Goal: Task Accomplishment & Management: Manage account settings

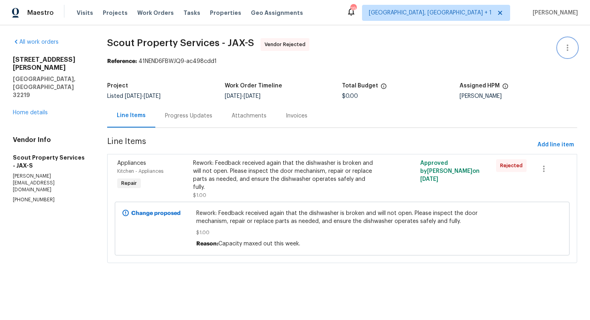
click at [567, 50] on icon "button" at bounding box center [567, 48] width 2 height 6
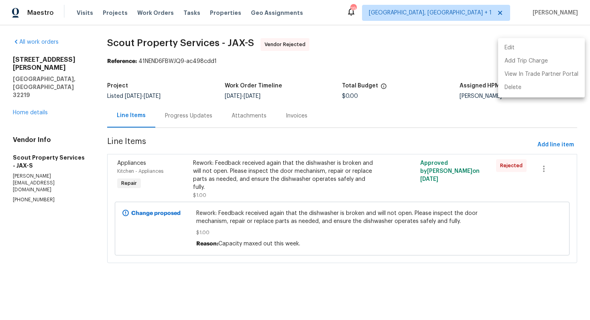
click at [519, 51] on li "Edit" at bounding box center [541, 47] width 87 height 13
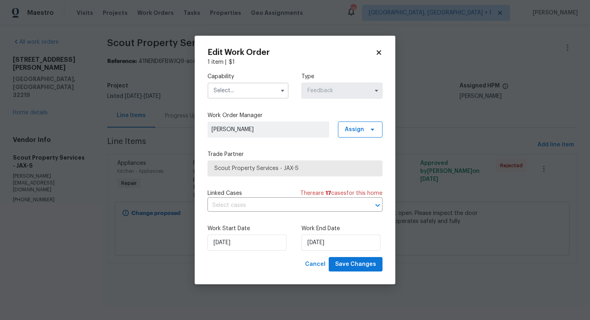
click at [266, 90] on input "text" at bounding box center [247, 91] width 81 height 16
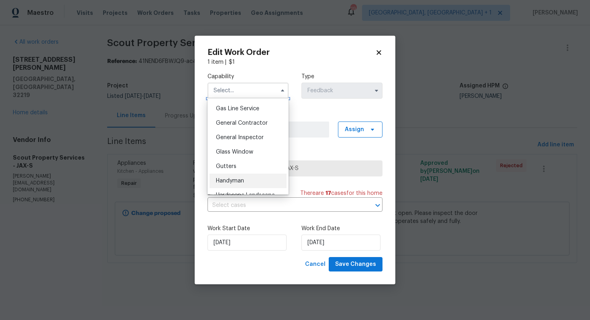
scroll to position [371, 0]
click at [235, 178] on span "Handyman" at bounding box center [230, 178] width 28 height 6
type input "Handyman"
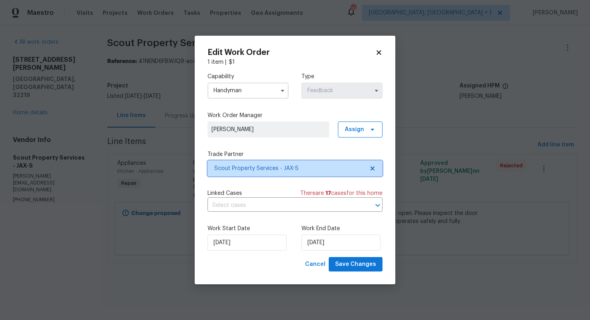
click at [277, 167] on span "Scout Property Services - JAX-S" at bounding box center [289, 168] width 150 height 8
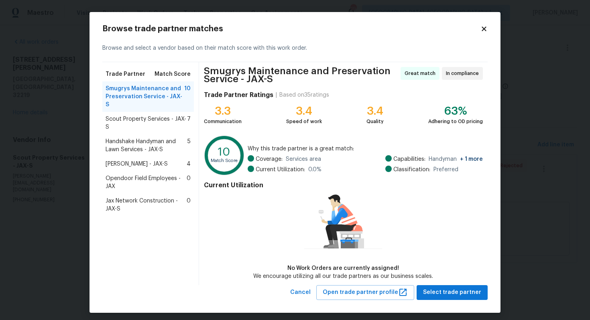
click at [142, 115] on span "Scout Property Services - JAX-S" at bounding box center [145, 123] width 81 height 16
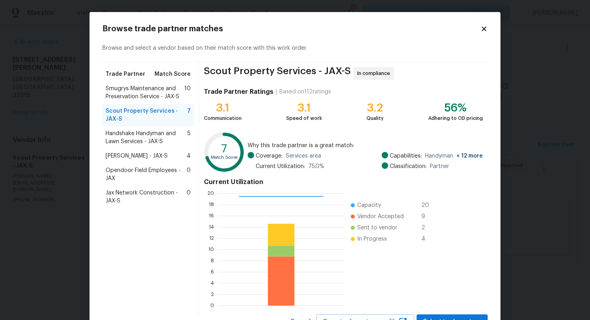
scroll to position [34, 0]
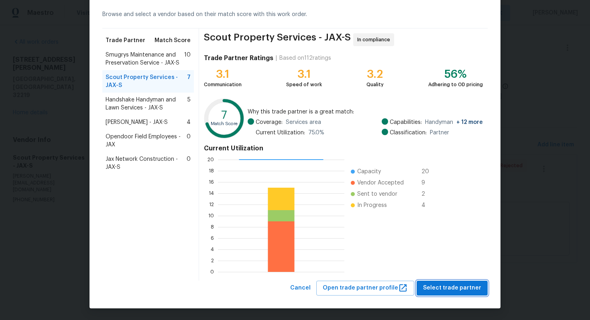
click at [439, 286] on span "Select trade partner" at bounding box center [452, 288] width 58 height 10
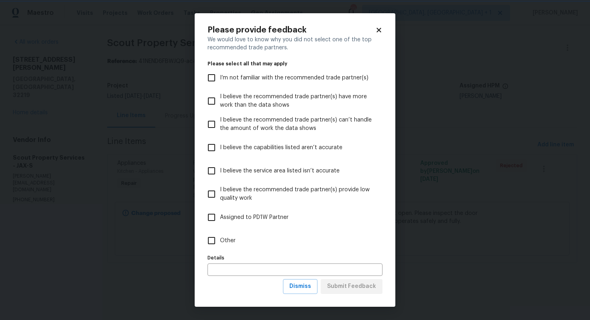
scroll to position [0, 0]
click at [251, 241] on label "Other" at bounding box center [289, 240] width 173 height 23
click at [220, 241] on input "Other" at bounding box center [211, 240] width 17 height 17
checkbox input "true"
click at [345, 285] on span "Submit Feedback" at bounding box center [351, 287] width 49 height 10
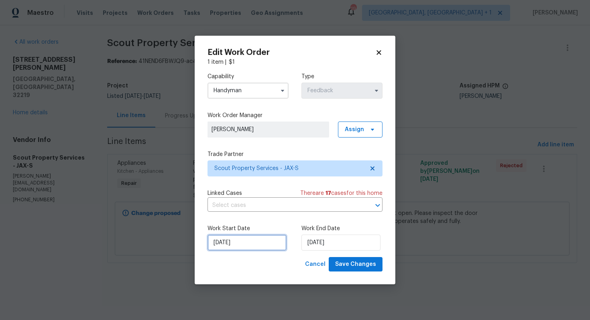
click at [265, 242] on input "23/09/2025" at bounding box center [246, 243] width 79 height 16
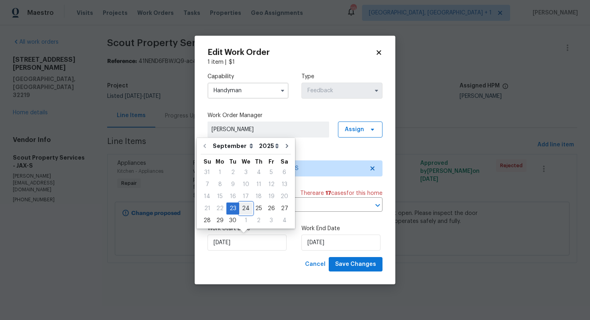
click at [246, 209] on div "24" at bounding box center [245, 208] width 13 height 11
type input "24/09/2025"
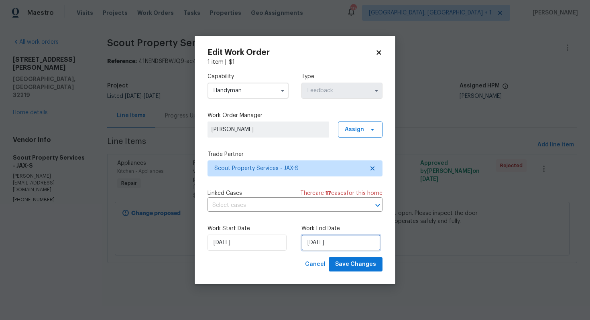
click at [335, 241] on input "25/09/2025" at bounding box center [340, 243] width 79 height 16
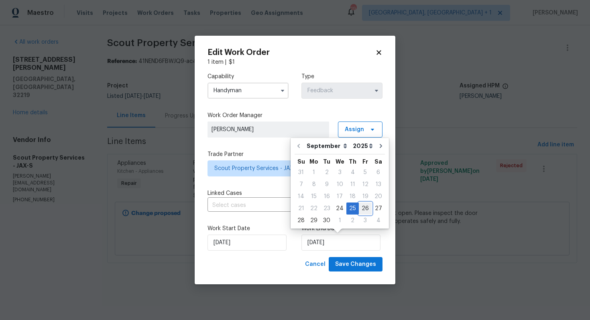
click at [363, 207] on div "26" at bounding box center [365, 208] width 13 height 11
type input "26/09/2025"
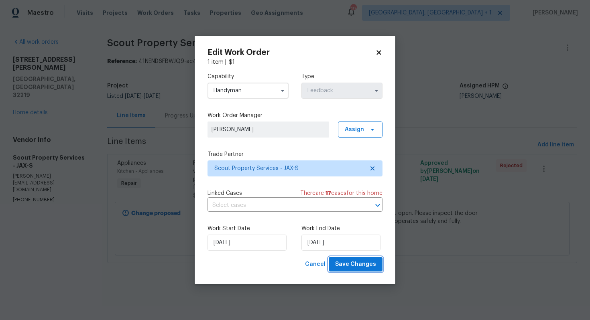
click at [356, 262] on span "Save Changes" at bounding box center [355, 264] width 41 height 10
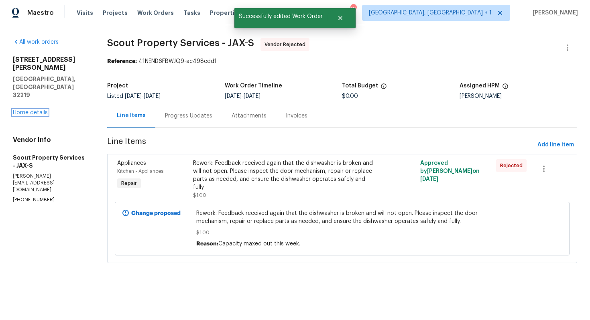
click at [36, 110] on link "Home details" at bounding box center [30, 113] width 35 height 6
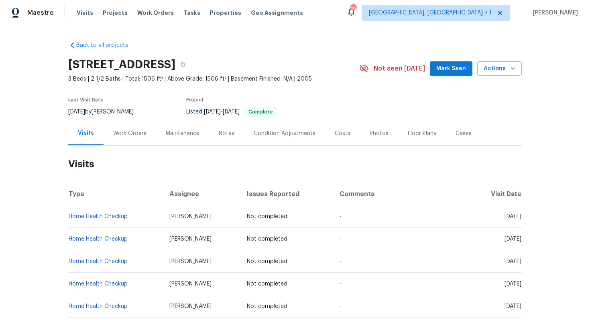
click at [249, 163] on h2 "Visits" at bounding box center [294, 164] width 453 height 37
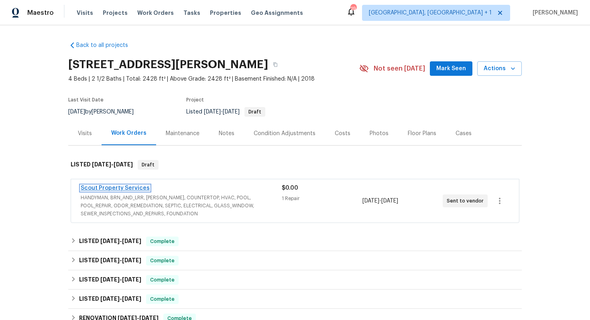
click at [114, 186] on link "Scout Property Services" at bounding box center [115, 188] width 69 height 6
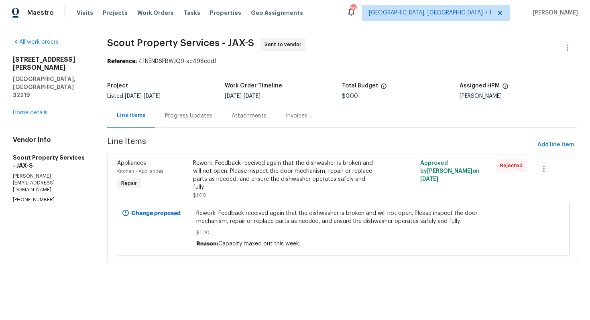
click at [217, 169] on div "Rework: Feedback received again that the dishwasher is broken and will not open…" at bounding box center [285, 175] width 184 height 32
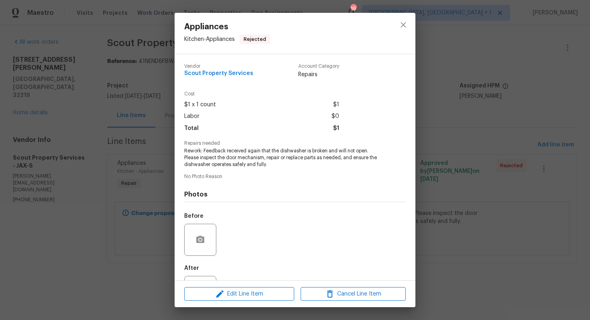
scroll to position [36, 0]
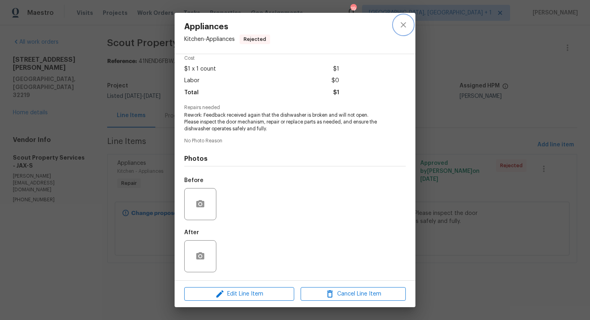
click at [403, 25] on icon "close" at bounding box center [402, 24] width 5 height 5
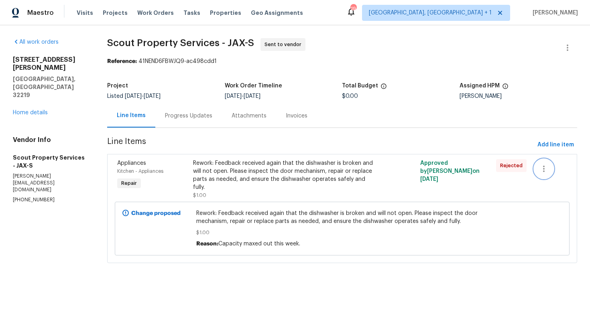
click at [544, 167] on icon "button" at bounding box center [544, 169] width 10 height 10
click at [551, 171] on li "Cancel" at bounding box center [549, 168] width 31 height 13
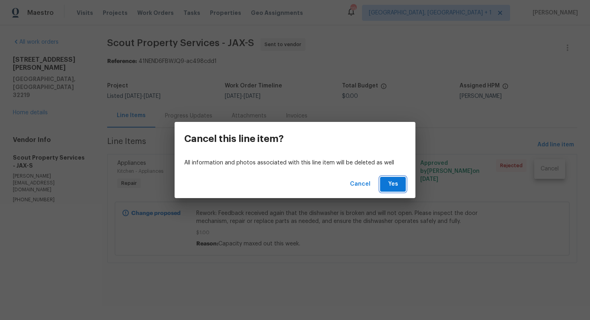
click at [397, 184] on span "Yes" at bounding box center [392, 184] width 13 height 10
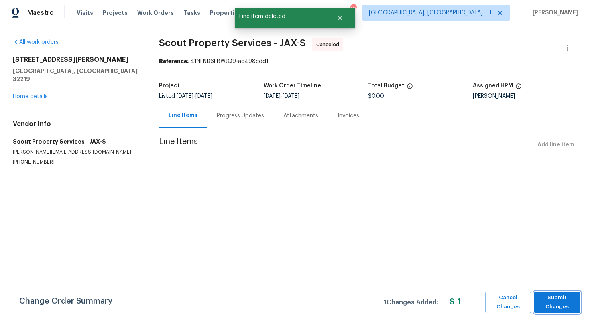
click at [548, 302] on span "Submit Changes" at bounding box center [557, 302] width 38 height 18
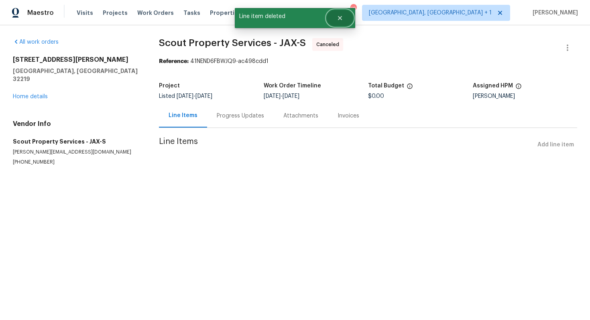
click at [341, 21] on icon "Close" at bounding box center [339, 18] width 6 height 6
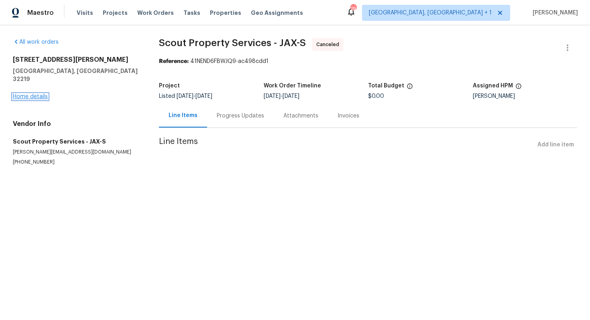
click at [24, 94] on link "Home details" at bounding box center [30, 97] width 35 height 6
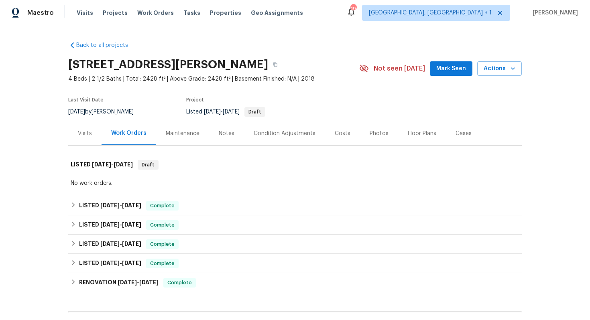
scroll to position [189, 0]
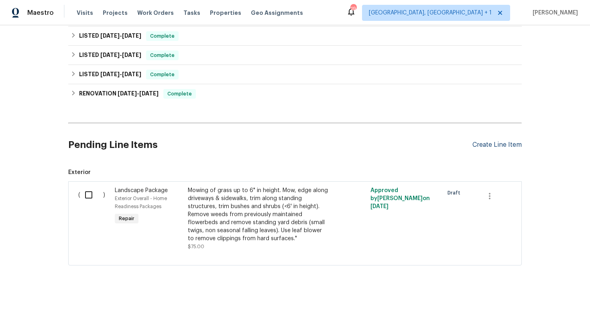
click at [502, 145] on div "Create Line Item" at bounding box center [496, 145] width 49 height 8
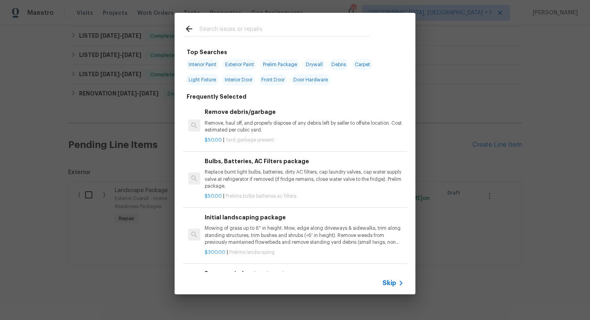
click at [227, 34] on input "text" at bounding box center [284, 30] width 170 height 12
type input "dishwash"
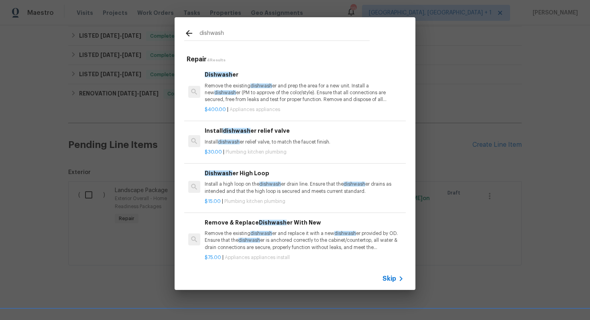
click at [237, 91] on p "Remove the existing dishwash er and prep the area for a new unit. Install a new…" at bounding box center [304, 93] width 199 height 20
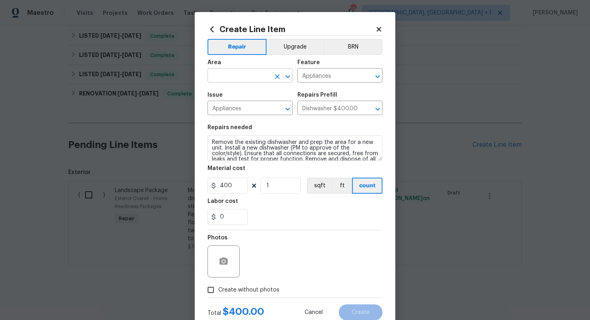
click at [238, 77] on input "text" at bounding box center [238, 76] width 63 height 12
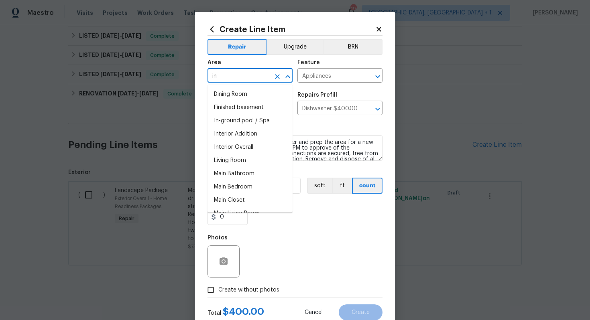
type input "i"
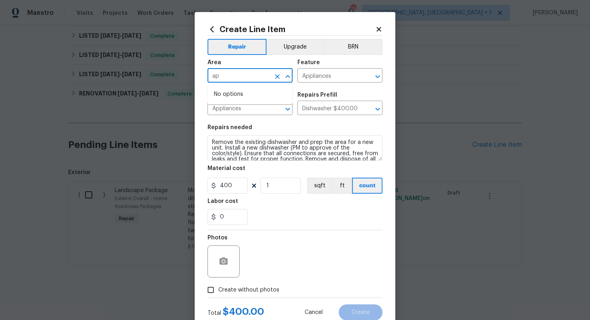
type input "a"
click at [230, 110] on li "Interior Overall" at bounding box center [249, 107] width 85 height 13
type input "Interior Overall"
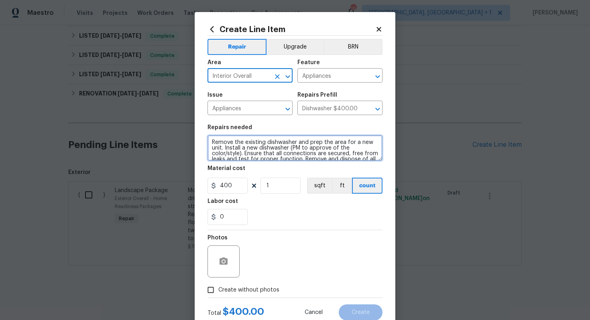
click at [277, 158] on textarea "Remove the existing dishwasher and prep the area for a new unit. Install a new …" at bounding box center [294, 148] width 175 height 26
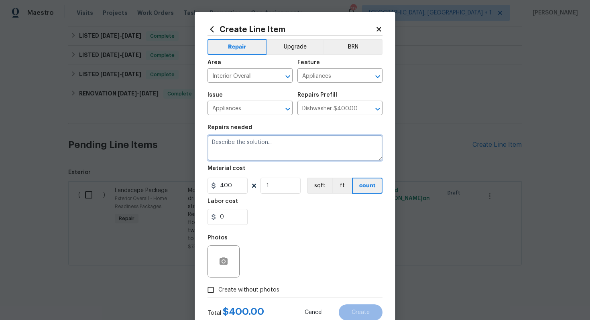
click at [265, 150] on textarea at bounding box center [294, 148] width 175 height 26
paste textarea "Install new dishwasher"
type textarea "Install new dishwasher"
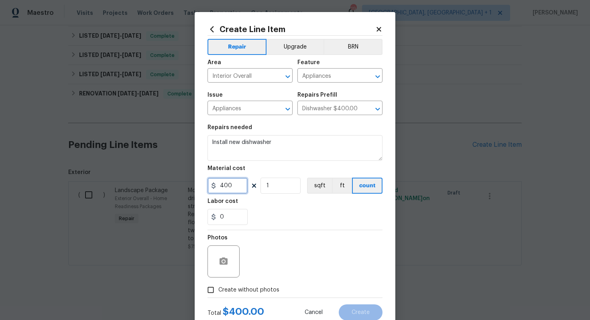
click at [235, 186] on input "400" at bounding box center [227, 186] width 40 height 16
type input "75"
click at [308, 225] on div "0" at bounding box center [294, 217] width 175 height 16
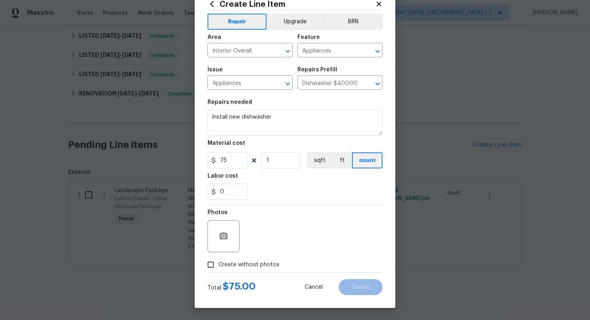
click at [257, 265] on span "Create without photos" at bounding box center [248, 265] width 61 height 8
click at [218, 265] on input "Create without photos" at bounding box center [210, 264] width 15 height 15
checkbox input "true"
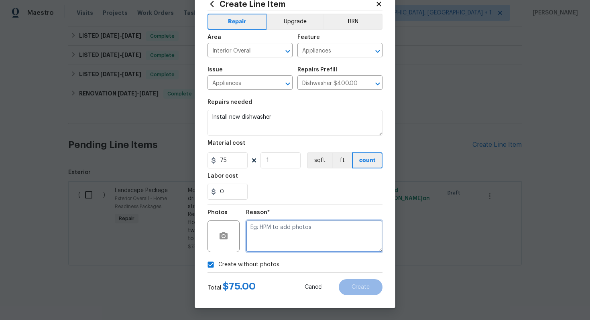
click at [299, 239] on textarea at bounding box center [314, 236] width 136 height 32
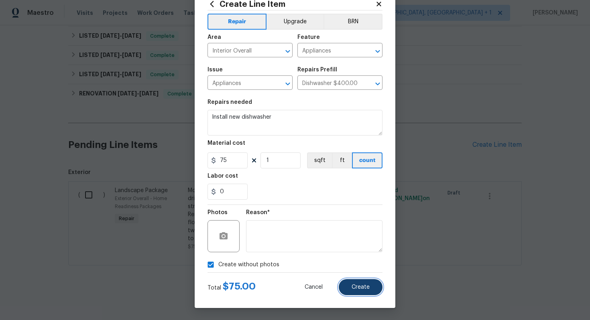
click at [357, 286] on span "Create" at bounding box center [360, 287] width 18 height 6
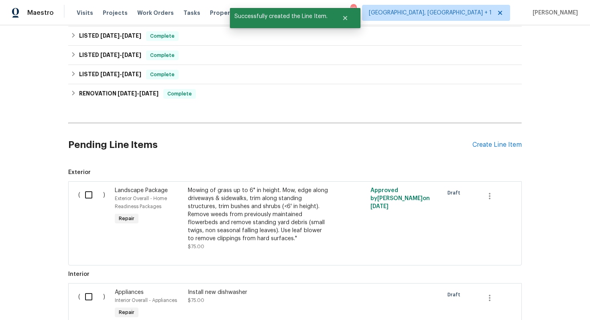
scroll to position [289, 0]
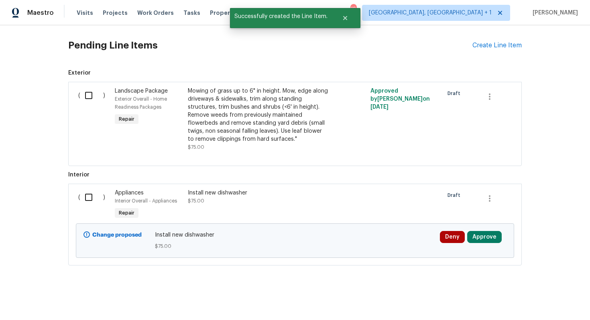
click at [87, 199] on input "checkbox" at bounding box center [91, 197] width 23 height 17
checkbox input "true"
click at [538, 296] on span "Create Work Order" at bounding box center [543, 300] width 53 height 10
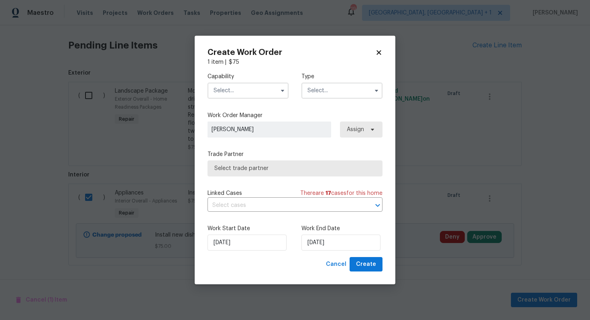
click at [261, 84] on input "text" at bounding box center [247, 91] width 81 height 16
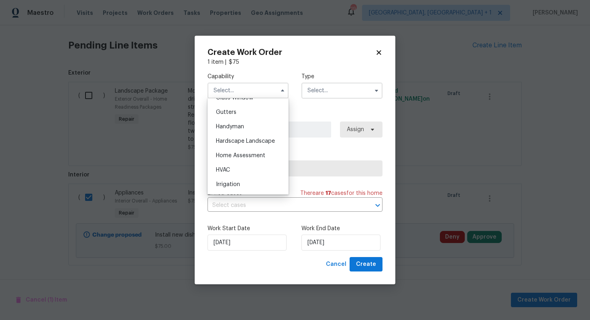
scroll to position [423, 0]
click at [241, 128] on div "Handyman" at bounding box center [247, 125] width 77 height 14
type input "Handyman"
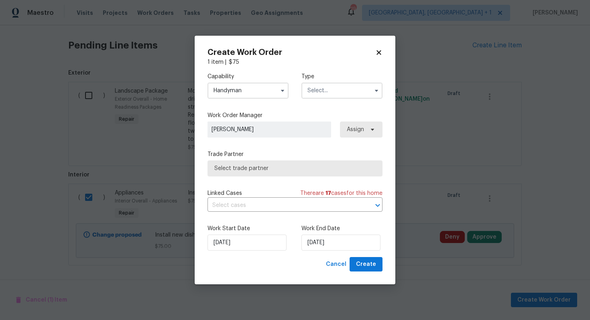
click at [323, 95] on input "text" at bounding box center [341, 91] width 81 height 16
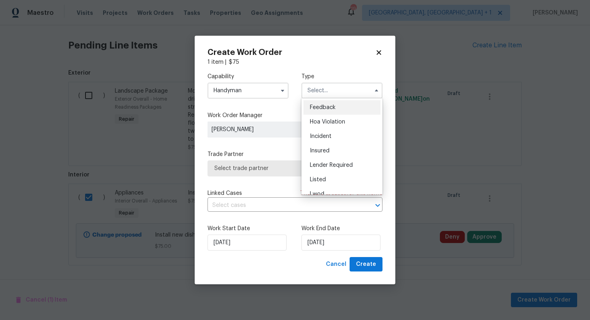
click at [323, 108] on span "Feedback" at bounding box center [323, 108] width 26 height 6
type input "Feedback"
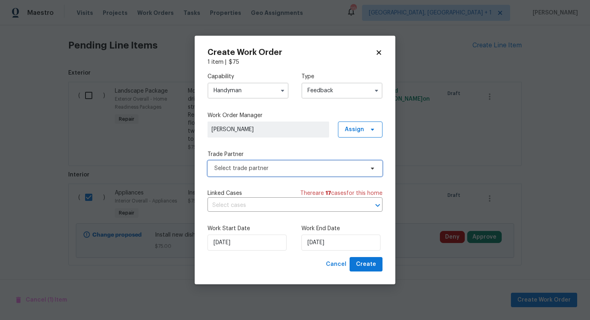
click at [241, 168] on span "Select trade partner" at bounding box center [289, 168] width 150 height 8
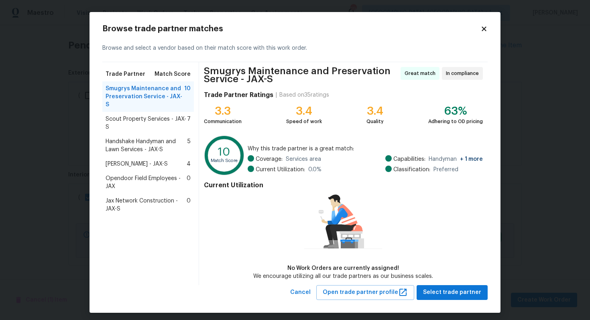
click at [125, 118] on span "Scout Property Services - JAX-S" at bounding box center [145, 123] width 81 height 16
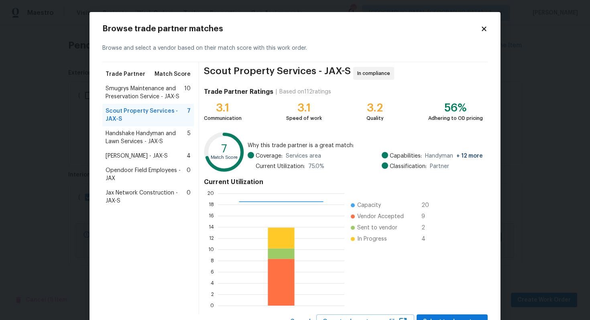
scroll to position [34, 0]
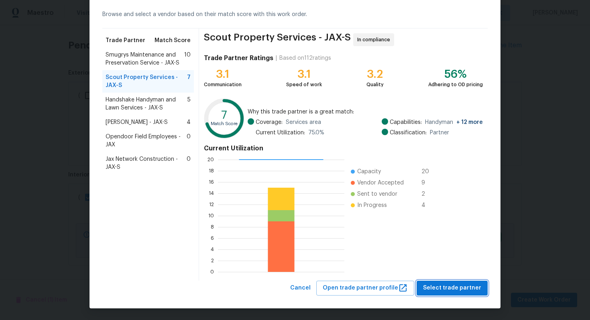
click at [458, 288] on span "Select trade partner" at bounding box center [452, 288] width 58 height 10
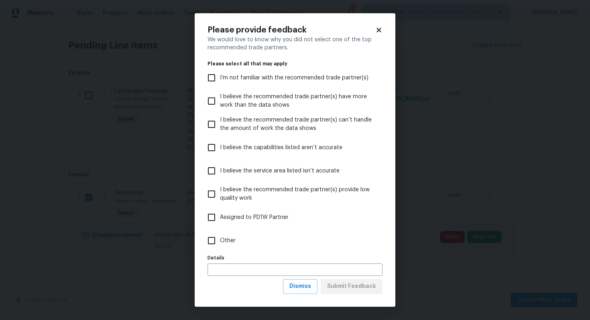
scroll to position [0, 0]
click at [219, 239] on input "Other" at bounding box center [211, 240] width 17 height 17
checkbox input "true"
click at [357, 290] on span "Submit Feedback" at bounding box center [351, 287] width 49 height 10
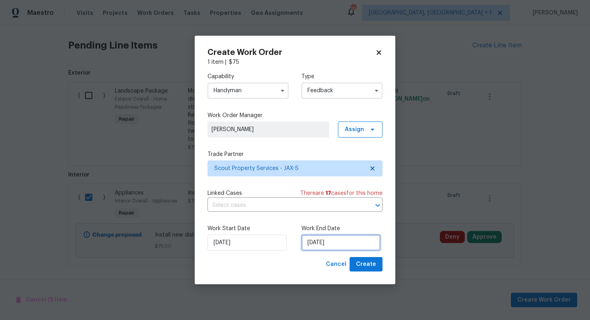
click at [326, 242] on input "24/09/2025" at bounding box center [340, 243] width 79 height 16
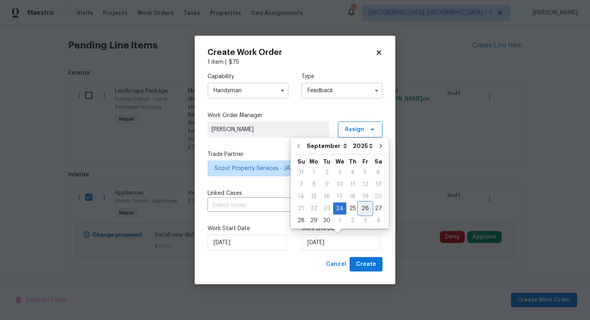
click at [363, 210] on div "26" at bounding box center [365, 208] width 13 height 11
type input "26/09/2025"
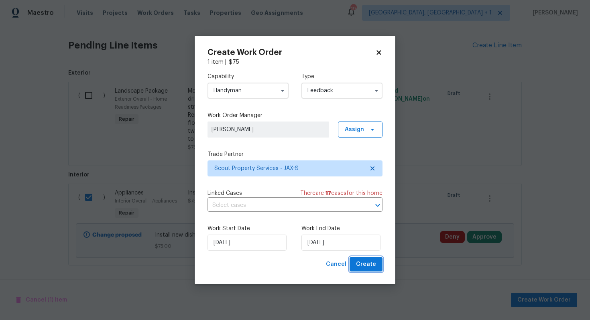
click at [373, 265] on span "Create" at bounding box center [366, 264] width 20 height 10
checkbox input "false"
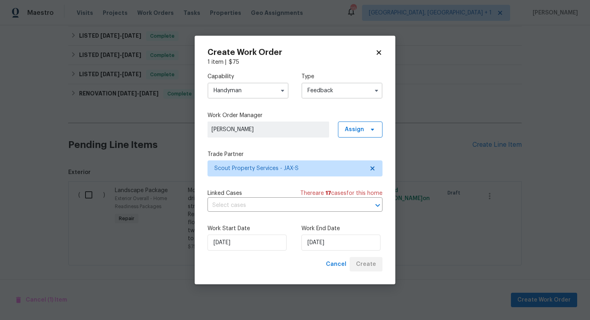
scroll to position [225, 0]
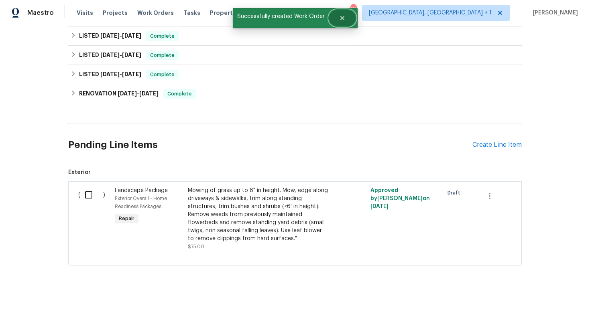
click at [343, 13] on button "Close" at bounding box center [342, 18] width 26 height 16
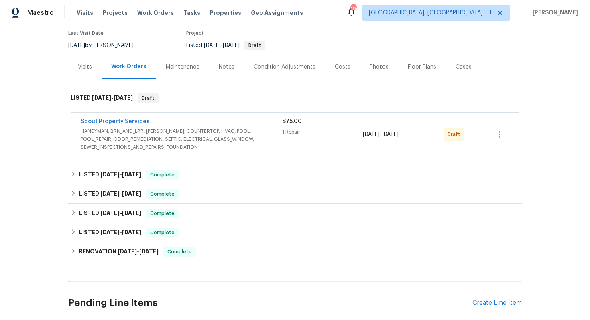
scroll to position [0, 0]
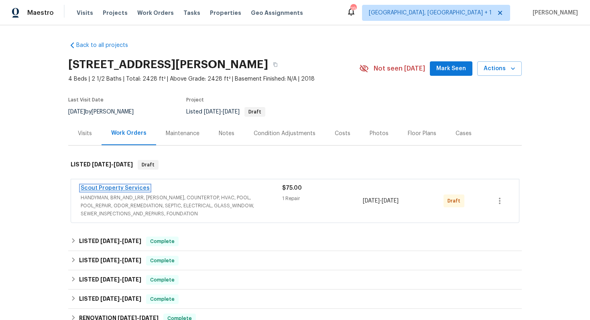
click at [101, 188] on link "Scout Property Services" at bounding box center [115, 188] width 69 height 6
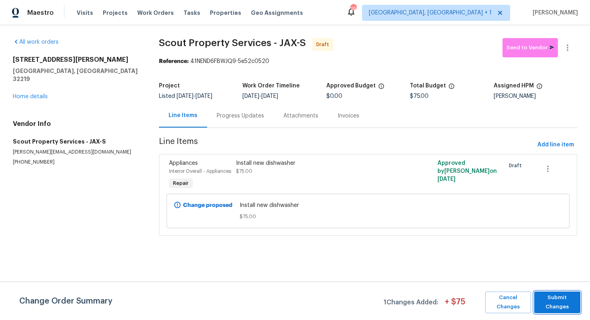
click at [547, 301] on span "Submit Changes" at bounding box center [557, 302] width 38 height 18
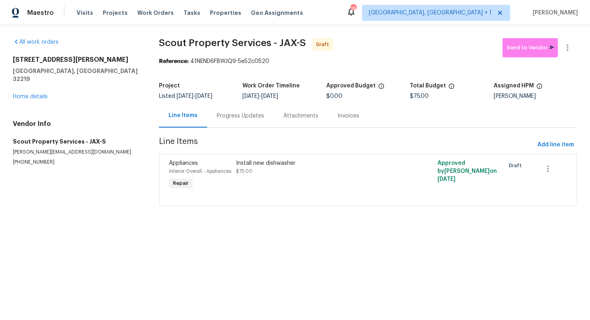
click at [231, 120] on div "Progress Updates" at bounding box center [240, 116] width 67 height 24
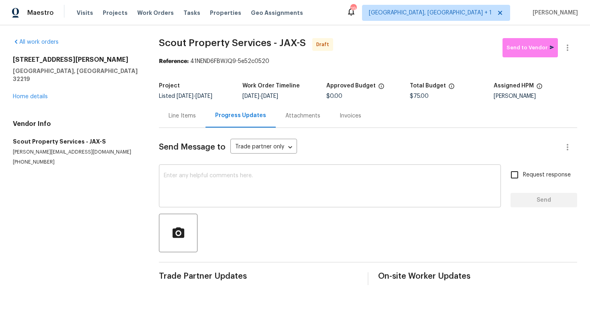
click at [217, 177] on textarea at bounding box center [330, 187] width 332 height 28
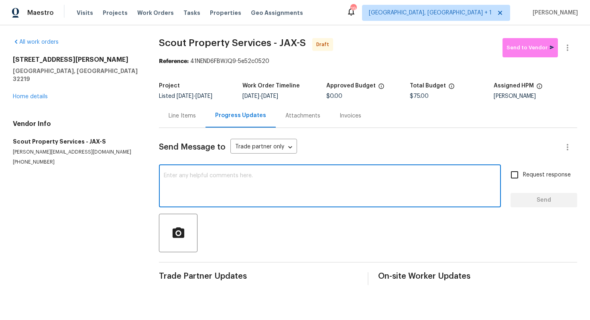
click at [272, 203] on div "x ​" at bounding box center [330, 186] width 342 height 41
paste textarea "Hi this is Arvind with Opendoor. I’m confirming you received the WO for the pro…"
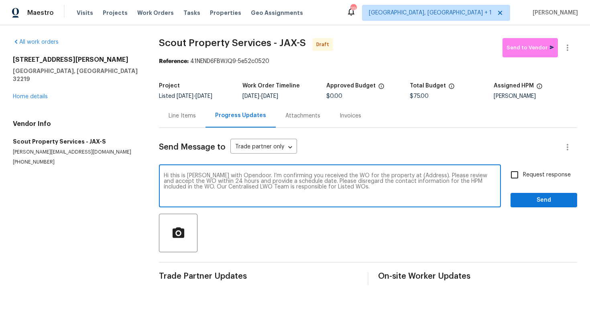
drag, startPoint x: 419, startPoint y: 176, endPoint x: 394, endPoint y: 174, distance: 24.6
click at [394, 174] on textarea "Hi this is Arvind with Opendoor. I’m confirming you received the WO for the pro…" at bounding box center [330, 187] width 332 height 28
paste textarea "6890 Langford St, Jacksonville, FL 32219"
type textarea "Hi this is Arvind with Opendoor. I’m confirming you received the WO for the pro…"
click at [514, 177] on input "Request response" at bounding box center [514, 174] width 17 height 17
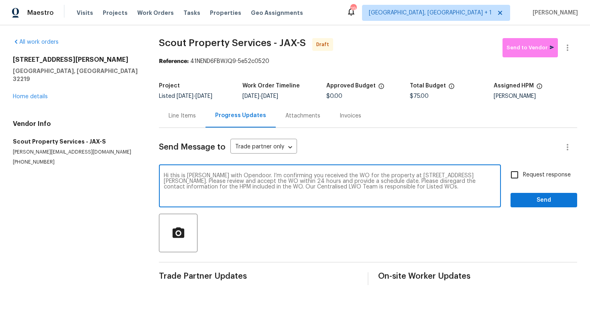
checkbox input "true"
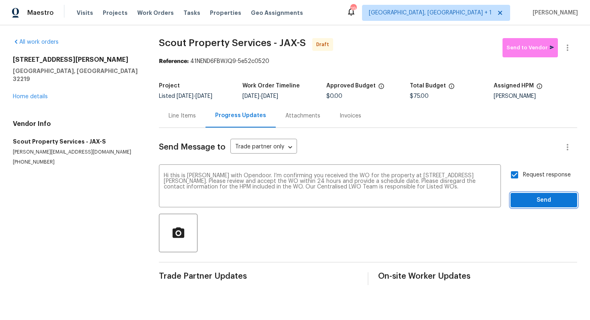
click at [531, 203] on span "Send" at bounding box center [544, 200] width 54 height 10
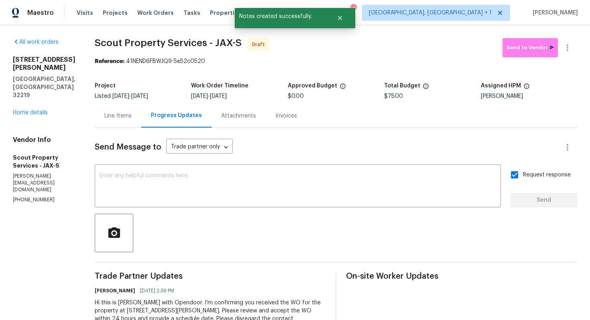
click at [286, 221] on div at bounding box center [336, 233] width 482 height 38
click at [302, 184] on textarea at bounding box center [297, 187] width 396 height 28
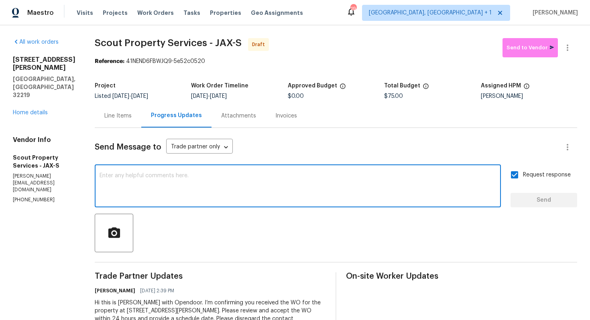
click at [197, 187] on textarea at bounding box center [297, 187] width 396 height 28
paste textarea "Attention All Work Orders must include before-photos (both close-up and wide-an…"
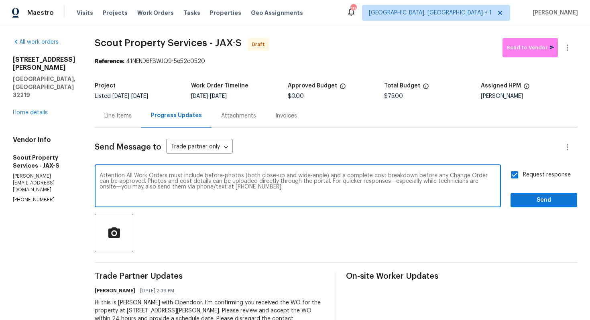
type textarea "Attention All Work Orders must include before-photos (both close-up and wide-an…"
click at [537, 198] on span "Send" at bounding box center [544, 200] width 54 height 10
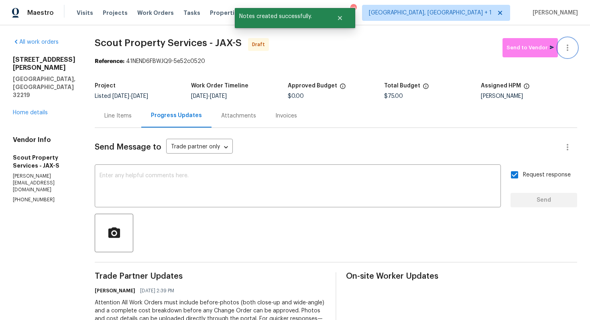
click at [573, 49] on button "button" at bounding box center [566, 47] width 19 height 19
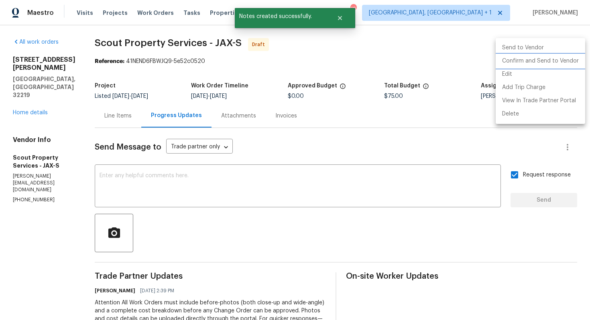
click at [550, 63] on li "Confirm and Send to Vendor" at bounding box center [539, 61] width 89 height 13
click at [324, 59] on div at bounding box center [295, 160] width 590 height 320
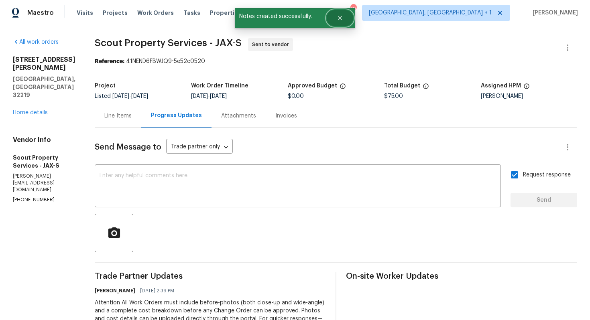
click at [338, 18] on icon "Close" at bounding box center [339, 18] width 6 height 6
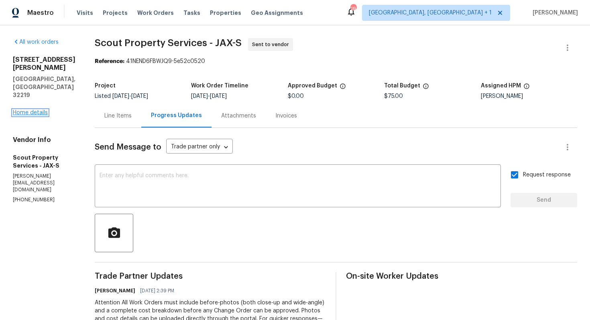
click at [33, 110] on link "Home details" at bounding box center [30, 113] width 35 height 6
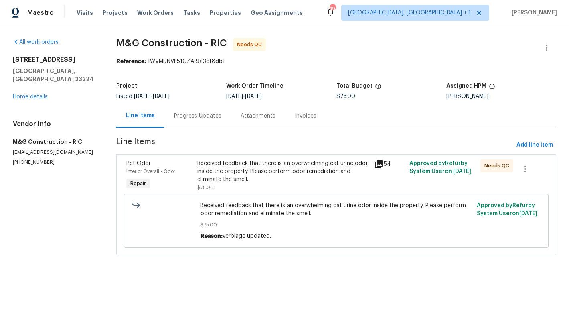
click at [33, 91] on div "801 Bedrock Ln Richmond, VA 23224 Home details" at bounding box center [55, 78] width 84 height 45
click at [28, 94] on link "Home details" at bounding box center [30, 97] width 35 height 6
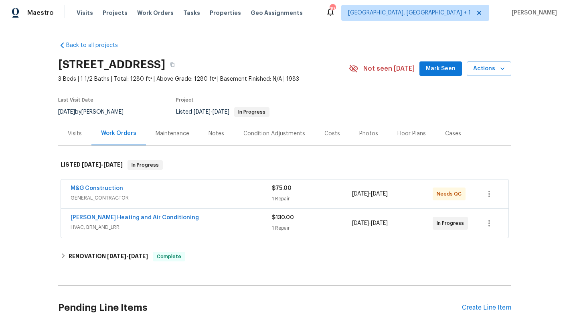
click at [73, 136] on div "Visits" at bounding box center [75, 134] width 14 height 8
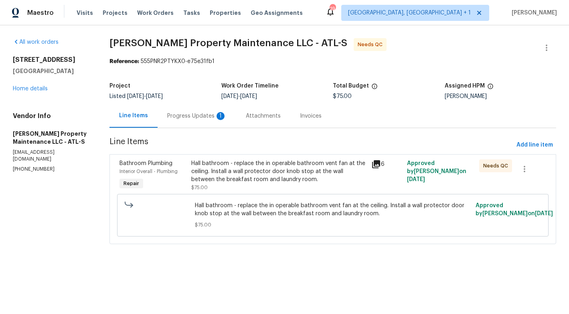
click at [238, 168] on div "Hall bathroom - replace the in operable bathroom vent fan at the ceiling. Insta…" at bounding box center [278, 171] width 175 height 24
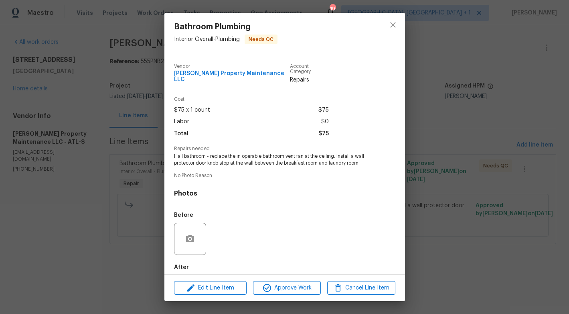
scroll to position [36, 0]
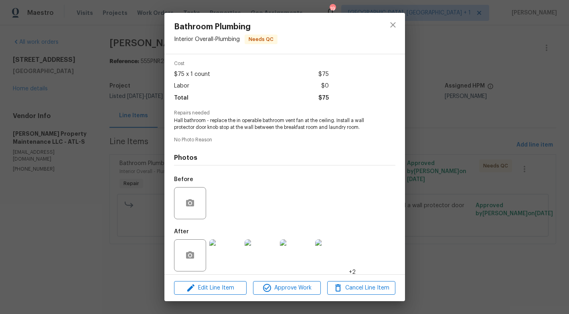
click at [228, 239] on img at bounding box center [225, 255] width 32 height 32
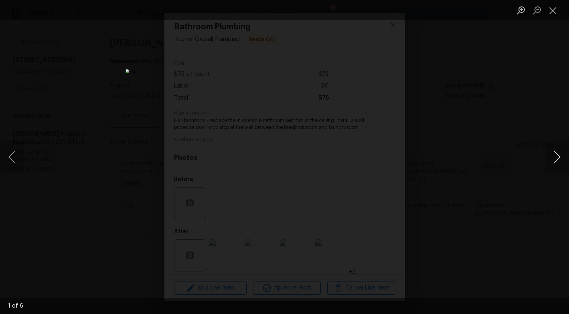
click at [552, 156] on button "Next image" at bounding box center [557, 157] width 24 height 32
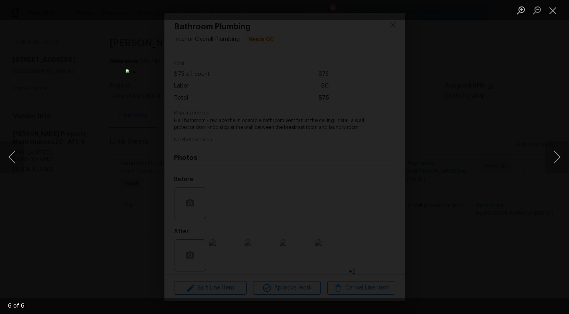
click at [308, 245] on img "Lightbox" at bounding box center [285, 156] width 318 height 175
click at [446, 183] on div "Lightbox" at bounding box center [284, 157] width 569 height 314
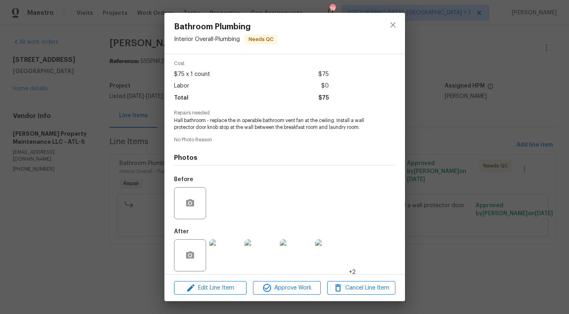
click at [225, 250] on img at bounding box center [225, 255] width 32 height 32
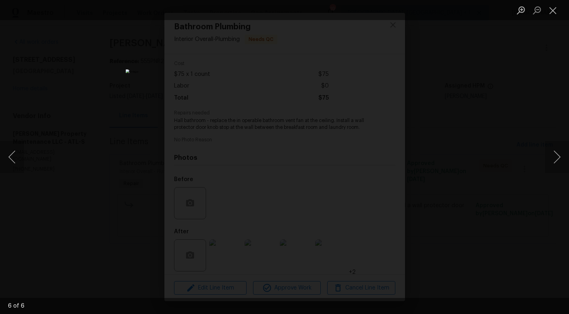
click at [99, 226] on div "Lightbox" at bounding box center [284, 157] width 569 height 314
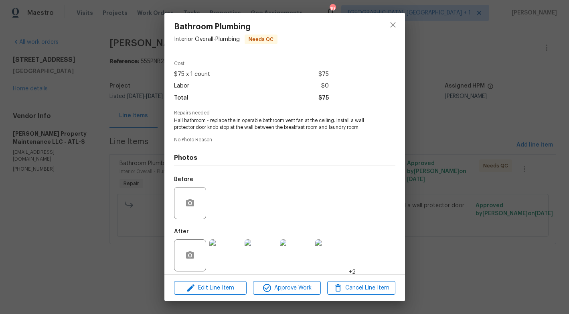
click at [334, 240] on img at bounding box center [331, 255] width 32 height 32
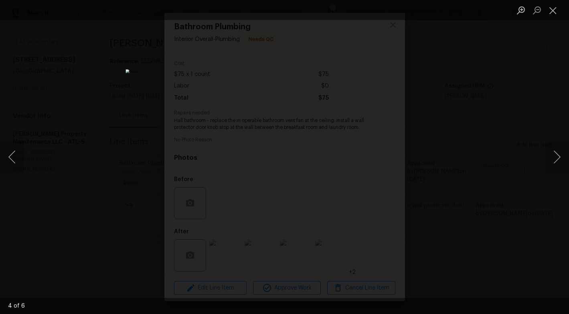
click at [445, 100] on div "Lightbox" at bounding box center [284, 157] width 569 height 314
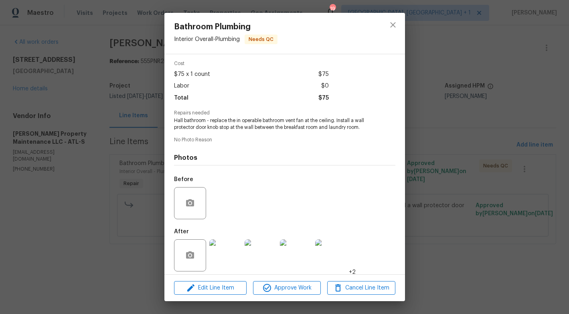
click at [228, 251] on img at bounding box center [225, 255] width 32 height 32
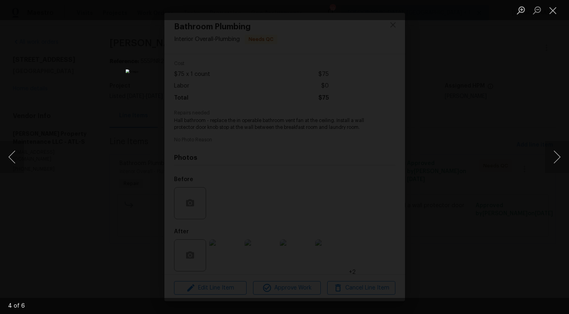
click at [431, 109] on div "Lightbox" at bounding box center [284, 157] width 569 height 314
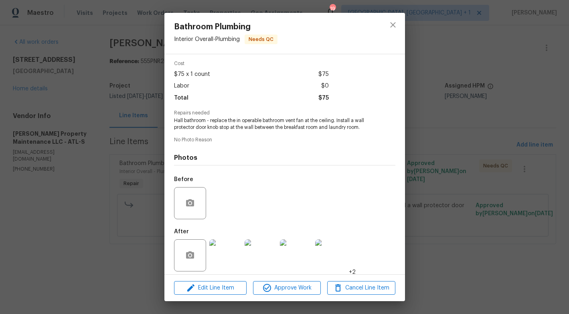
click at [219, 254] on img at bounding box center [225, 255] width 32 height 32
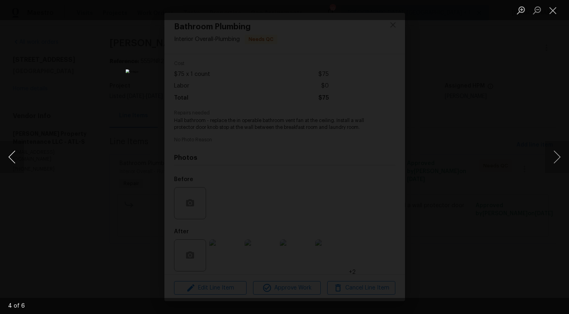
click at [11, 159] on button "Previous image" at bounding box center [12, 157] width 24 height 32
click at [440, 125] on div "Lightbox" at bounding box center [284, 157] width 569 height 314
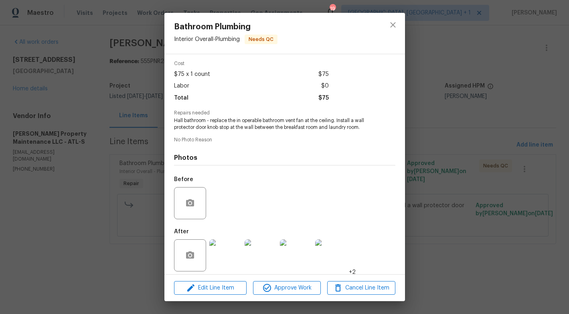
click at [440, 125] on div "Bathroom Plumbing Interior Overall - Plumbing Needs QC Vendor Glen Property Mai…" at bounding box center [284, 157] width 569 height 314
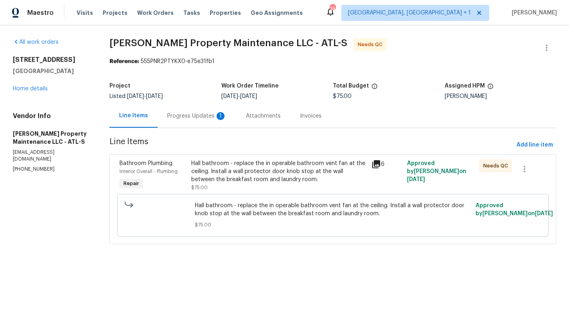
click at [186, 113] on div "Progress Updates 1" at bounding box center [196, 116] width 59 height 8
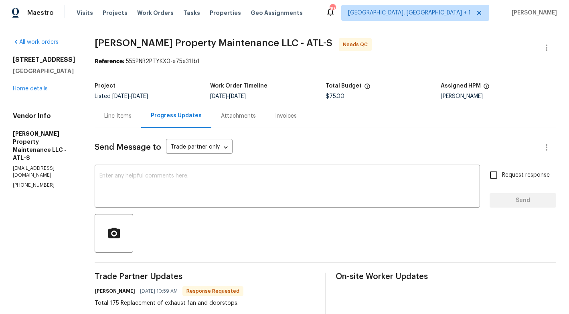
click at [125, 119] on div "Line Items" at bounding box center [117, 116] width 27 height 8
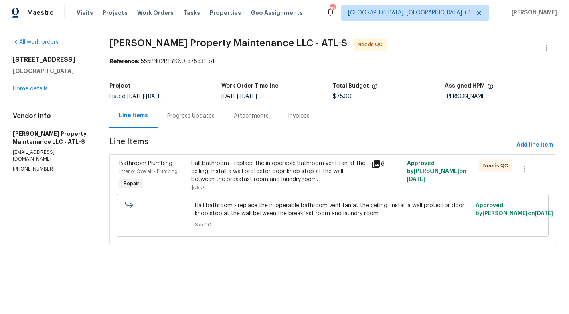
click at [190, 121] on div "Progress Updates" at bounding box center [191, 116] width 67 height 24
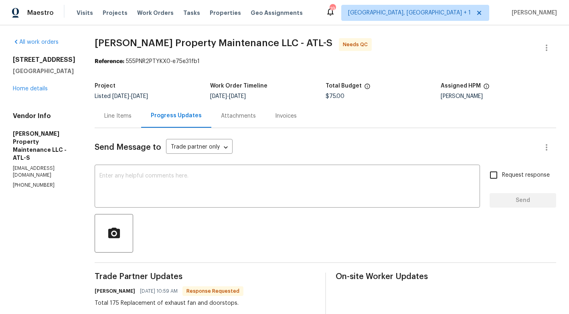
click at [118, 121] on div "Line Items" at bounding box center [118, 116] width 47 height 24
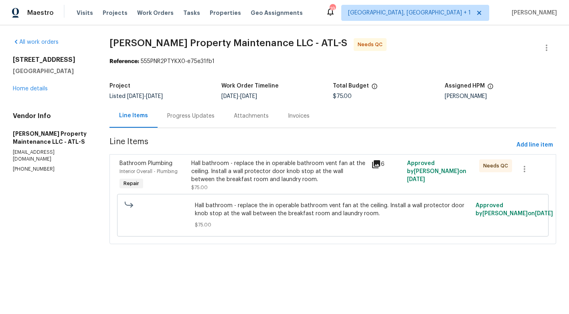
click at [254, 177] on div "Hall bathroom - replace the in operable bathroom vent fan at the ceiling. Insta…" at bounding box center [278, 171] width 175 height 24
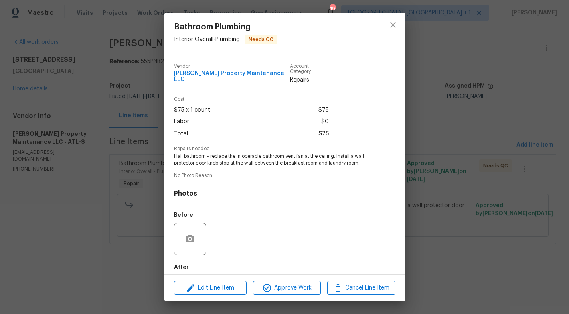
scroll to position [36, 0]
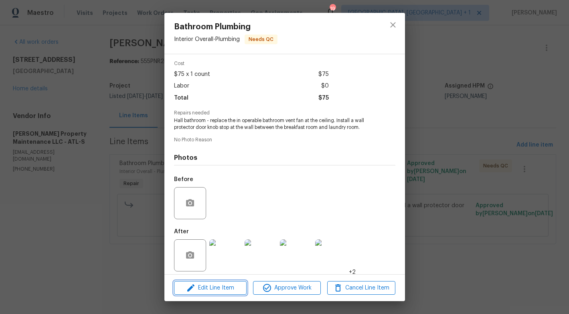
click at [199, 285] on span "Edit Line Item" at bounding box center [210, 288] width 68 height 10
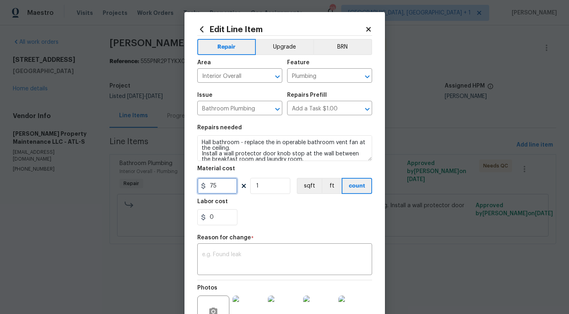
click at [210, 185] on input "75" at bounding box center [217, 186] width 40 height 16
type input "175"
click at [261, 246] on div "x ​" at bounding box center [284, 260] width 175 height 30
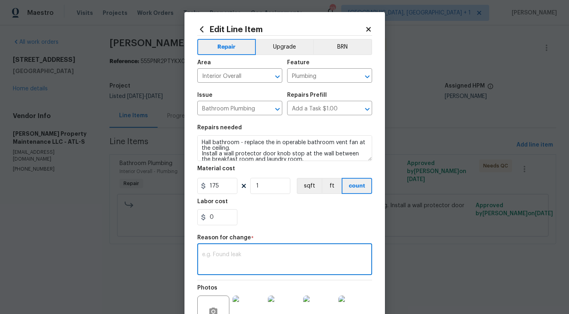
scroll to position [90, 0]
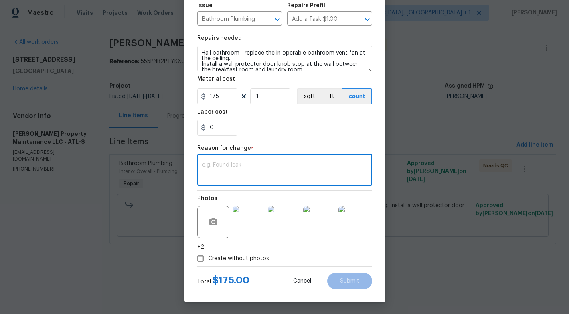
click at [283, 169] on textarea at bounding box center [284, 170] width 165 height 17
paste textarea "(AM) Updated per vendor’s final cost."
type textarea "(AM) Updated per vendor’s final cost."
click at [349, 280] on span "Submit" at bounding box center [349, 281] width 19 height 6
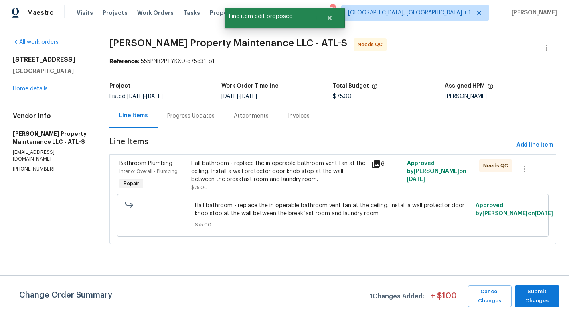
scroll to position [0, 0]
click at [536, 296] on span "Submit Changes" at bounding box center [537, 296] width 36 height 18
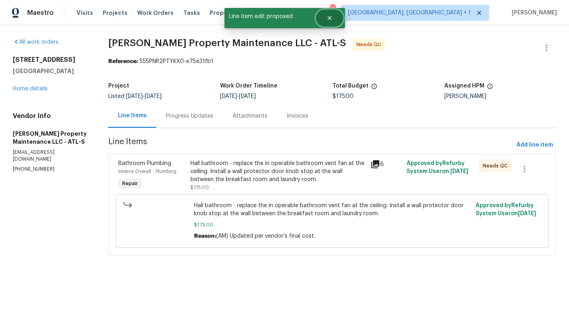
click at [329, 17] on icon "Close" at bounding box center [329, 18] width 6 height 6
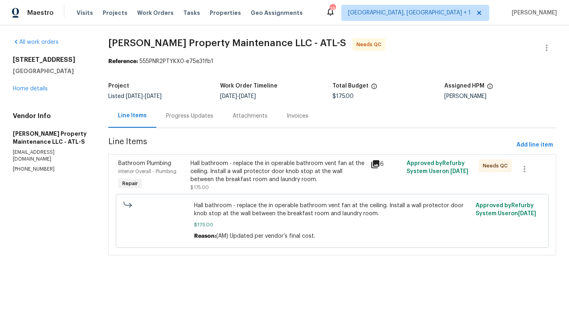
click at [183, 121] on div "Progress Updates" at bounding box center [189, 116] width 67 height 24
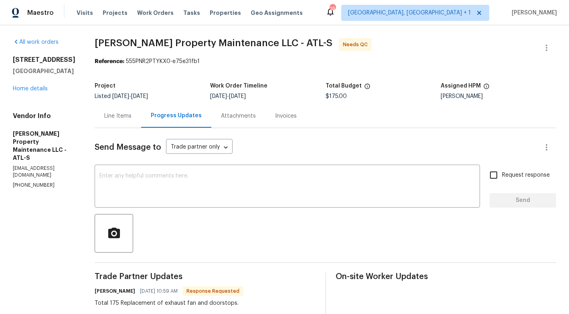
click at [122, 115] on div "Line Items" at bounding box center [117, 116] width 27 height 8
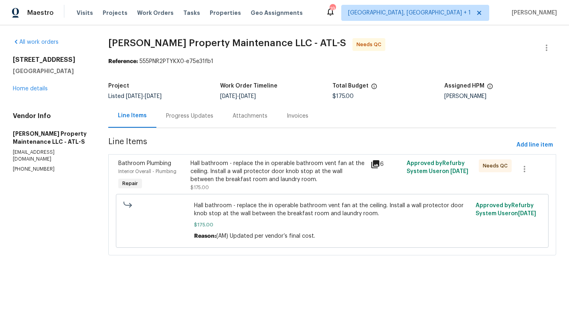
click at [188, 122] on div "Progress Updates" at bounding box center [189, 116] width 67 height 24
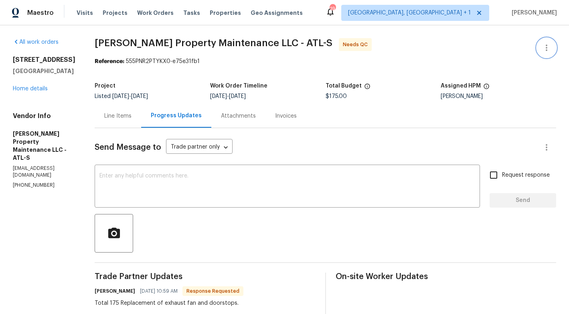
click at [546, 47] on icon "button" at bounding box center [547, 48] width 10 height 10
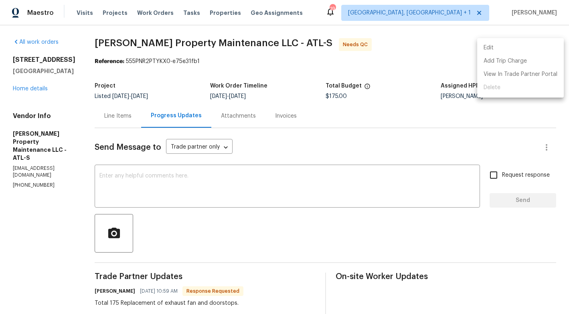
click at [502, 50] on li "Edit" at bounding box center [520, 47] width 87 height 13
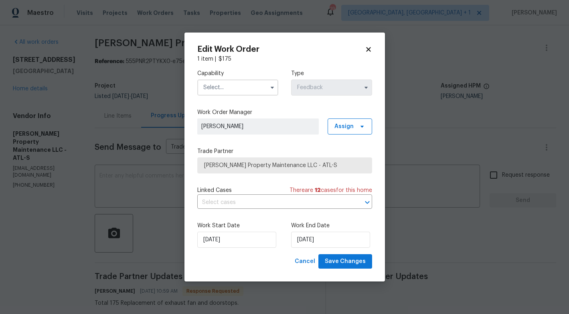
click at [219, 94] on input "text" at bounding box center [237, 87] width 81 height 16
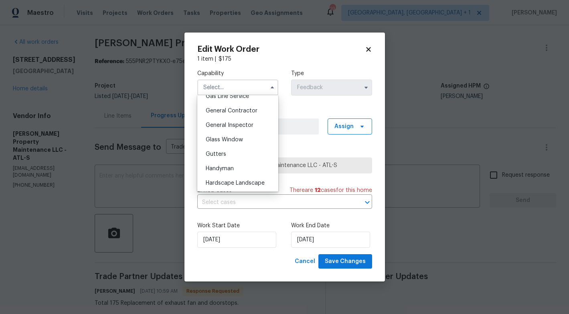
scroll to position [378, 0]
click at [220, 169] on span "Handyman" at bounding box center [220, 168] width 28 height 6
type input "Handyman"
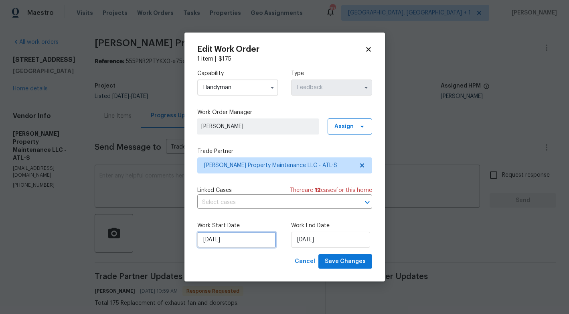
click at [253, 239] on input "22/09/2025" at bounding box center [236, 239] width 79 height 16
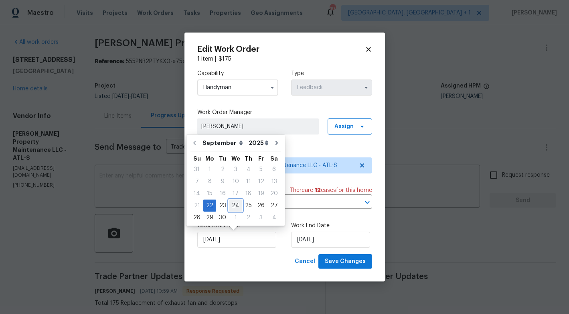
click at [235, 205] on div "24" at bounding box center [235, 205] width 13 height 11
type input "24/09/2025"
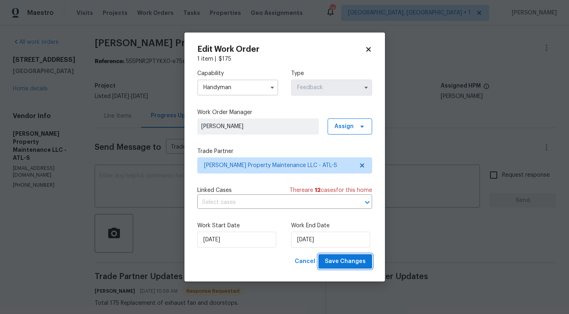
click at [346, 259] on span "Save Changes" at bounding box center [345, 261] width 41 height 10
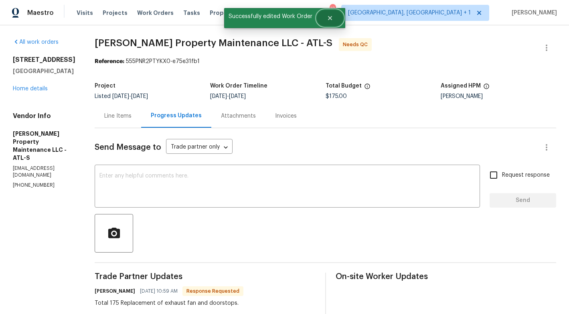
click at [333, 14] on button "Close" at bounding box center [330, 18] width 26 height 16
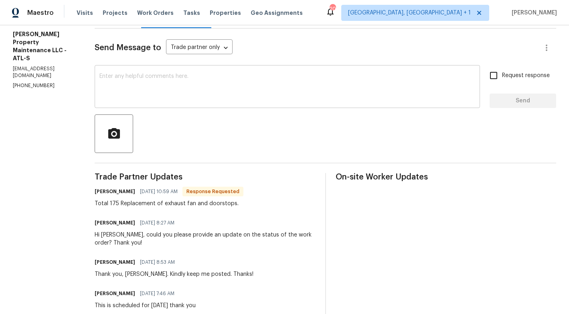
scroll to position [95, 0]
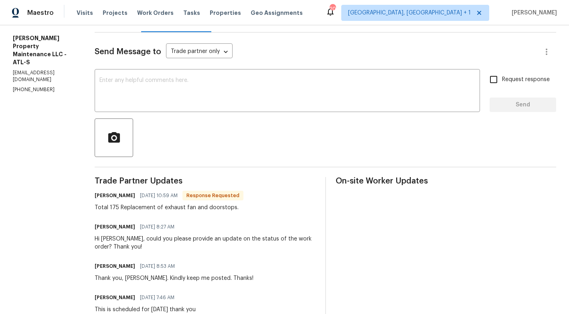
click at [104, 195] on h6 "[PERSON_NAME]" at bounding box center [115, 195] width 41 height 8
copy h6 "[PERSON_NAME]"
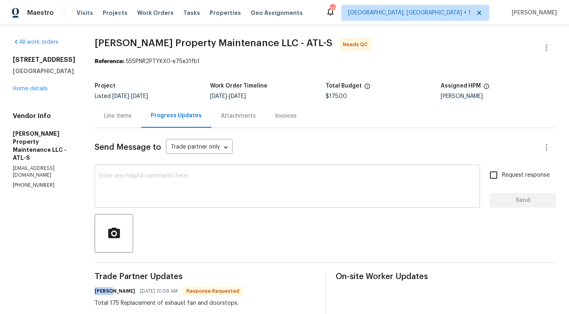
click at [181, 172] on div "x ​" at bounding box center [287, 186] width 385 height 41
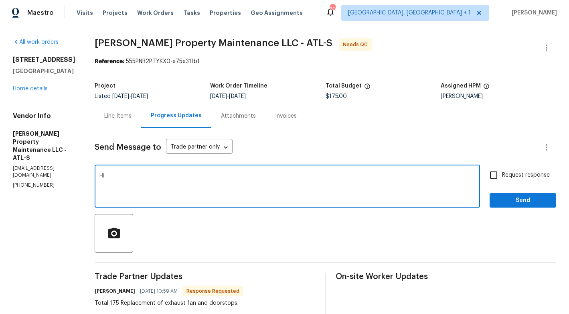
paste textarea "[PERSON_NAME]"
type textarea "Hi [PERSON_NAME], thank you for completing the job. Cost has been updated and t…"
click at [497, 180] on input "Request response" at bounding box center [493, 174] width 17 height 17
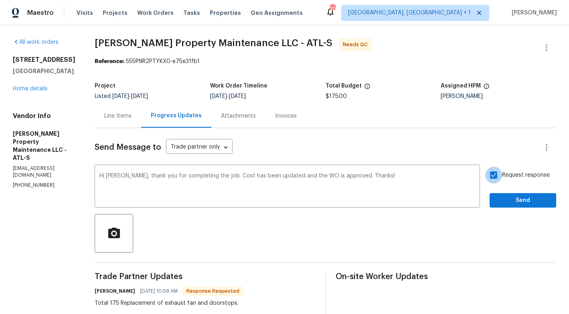
click at [497, 180] on input "Request response" at bounding box center [493, 174] width 17 height 17
checkbox input "false"
click at [506, 199] on span "Send" at bounding box center [523, 200] width 54 height 10
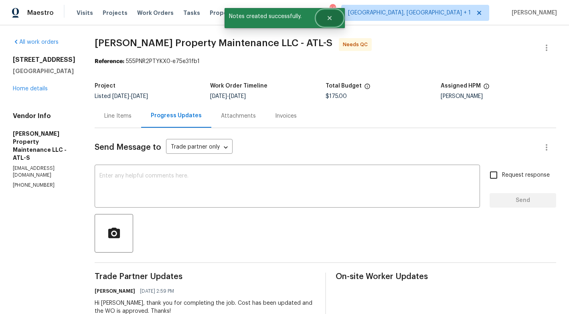
click at [332, 21] on button "Close" at bounding box center [329, 18] width 26 height 16
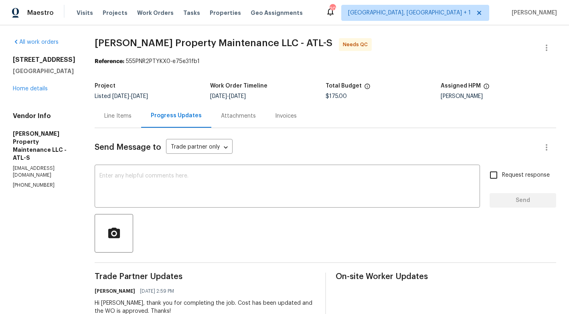
click at [121, 116] on div "Line Items" at bounding box center [117, 116] width 27 height 8
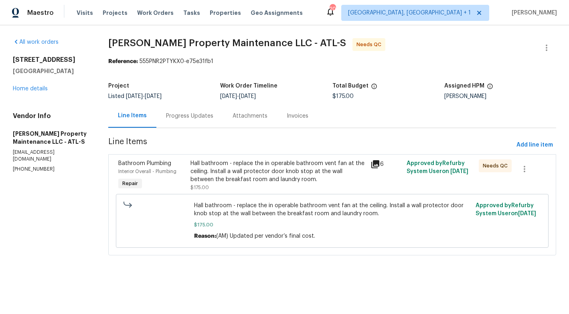
click at [252, 178] on div "Hall bathroom - replace the in operable bathroom vent fan at the ceiling. Insta…" at bounding box center [278, 171] width 176 height 24
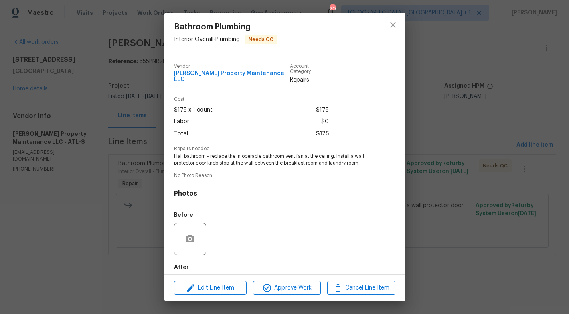
scroll to position [36, 0]
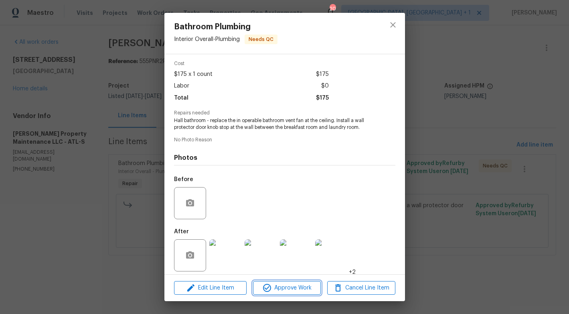
click at [283, 286] on span "Approve Work" at bounding box center [286, 288] width 63 height 10
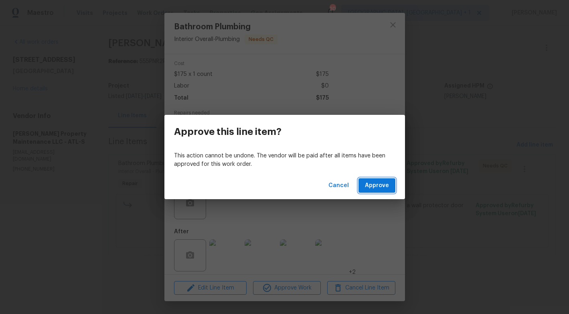
click at [377, 184] on span "Approve" at bounding box center [377, 185] width 24 height 10
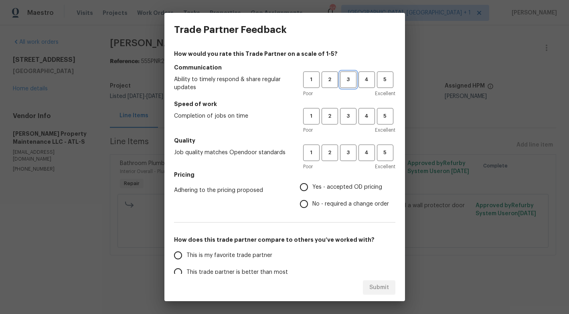
click at [352, 83] on span "3" at bounding box center [348, 79] width 15 height 9
click at [347, 111] on button "3" at bounding box center [348, 116] width 16 height 16
click at [347, 154] on span "3" at bounding box center [348, 152] width 15 height 9
click at [308, 189] on input "Yes - accepted OD pricing" at bounding box center [304, 186] width 17 height 17
radio input "true"
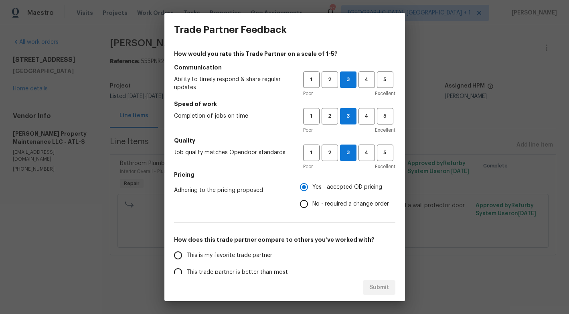
click at [306, 206] on input "No - required a change order" at bounding box center [304, 203] width 17 height 17
radio input "true"
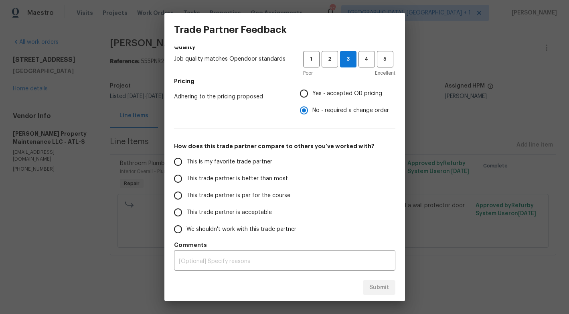
click at [247, 182] on span "This trade partner is better than most" at bounding box center [236, 178] width 101 height 8
click at [186, 182] on input "This trade partner is better than most" at bounding box center [178, 178] width 17 height 17
click at [377, 285] on span "Submit" at bounding box center [379, 287] width 20 height 10
radio input "true"
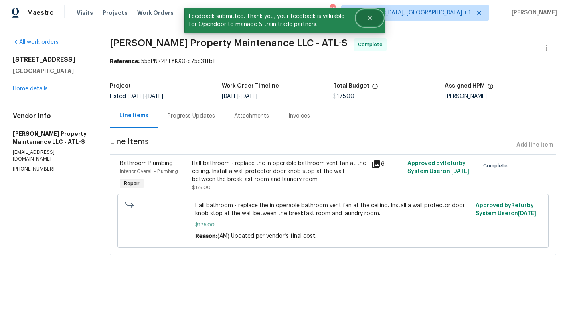
click at [367, 16] on icon "Close" at bounding box center [370, 18] width 6 height 6
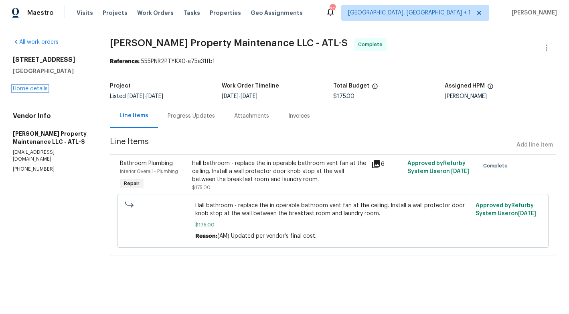
click at [41, 86] on link "Home details" at bounding box center [30, 89] width 35 height 6
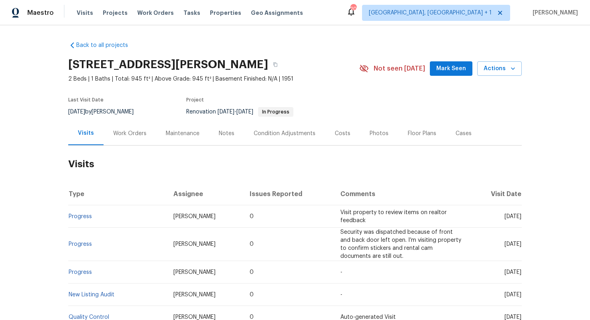
click at [135, 137] on div "Work Orders" at bounding box center [129, 134] width 33 height 8
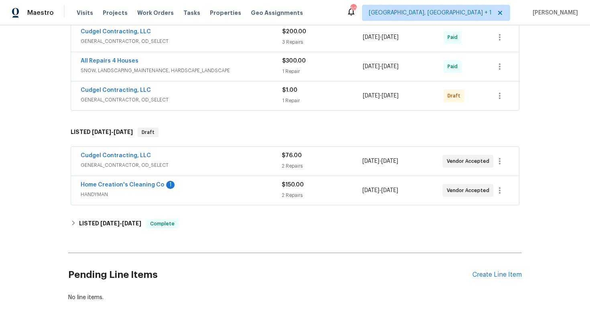
scroll to position [513, 0]
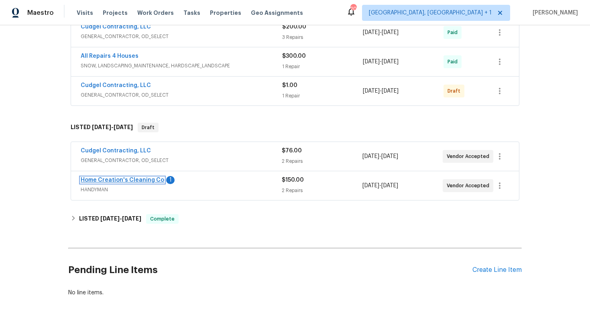
click at [112, 180] on link "Home Creation's Cleaning Co" at bounding box center [122, 180] width 83 height 6
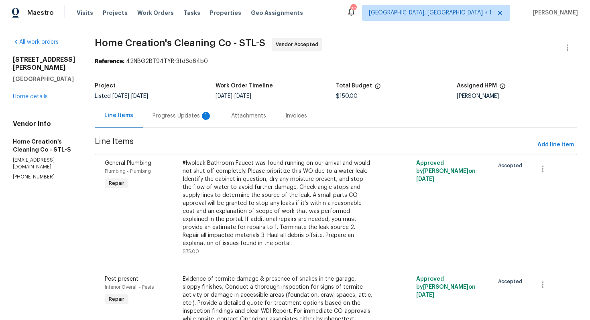
click at [174, 114] on div "Progress Updates 1" at bounding box center [181, 116] width 59 height 8
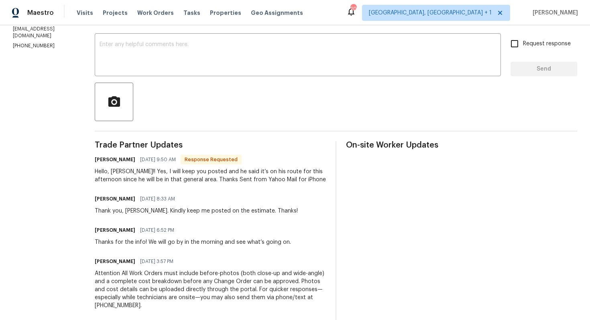
scroll to position [133, 0]
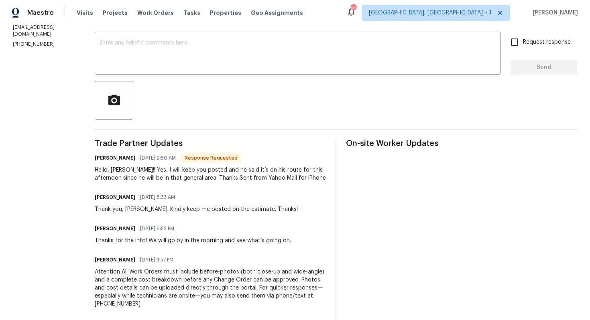
click at [103, 159] on h6 "Elizabeth Radcliff-Quiller" at bounding box center [115, 158] width 41 height 8
copy h6 "Elizabeth"
click at [192, 68] on textarea at bounding box center [297, 54] width 396 height 28
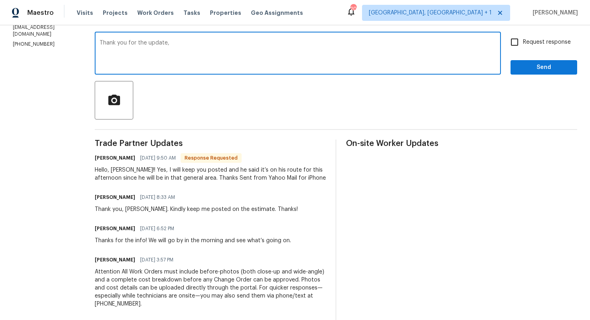
paste textarea "Elizabeth"
type textarea "Thank you for the update, Elizabeth."
click at [536, 71] on span "Send" at bounding box center [544, 68] width 54 height 10
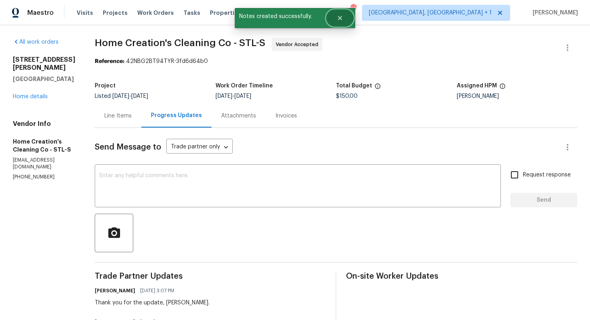
click at [341, 20] on icon "Close" at bounding box center [339, 18] width 6 height 6
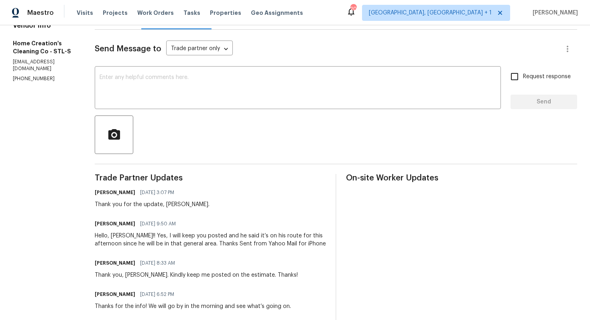
scroll to position [126, 0]
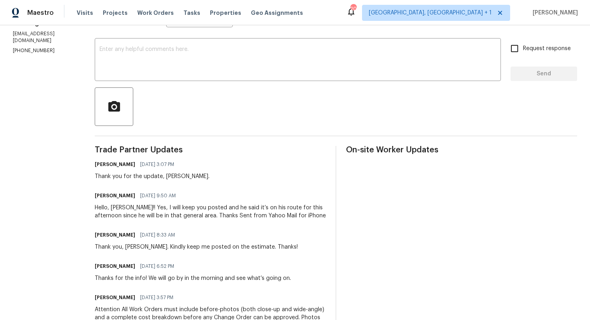
click at [160, 215] on div "Hello, Arvind!! Yes, I will keep you posted and he said it’s on his route for t…" at bounding box center [210, 212] width 231 height 16
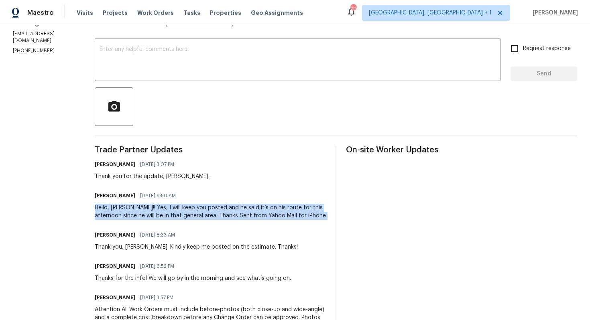
copy div "Hello, Arvind!! Yes, I will keep you posted and he said it’s on his route for t…"
click at [174, 155] on div "Trade Partner Updates Arvind Raj M 09/24/2025 3:07 PM Thank you for the update,…" at bounding box center [210, 282] width 231 height 273
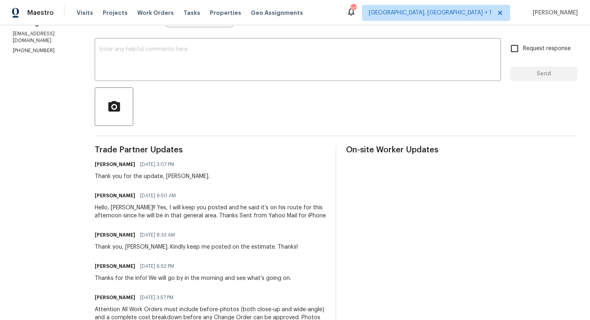
scroll to position [0, 0]
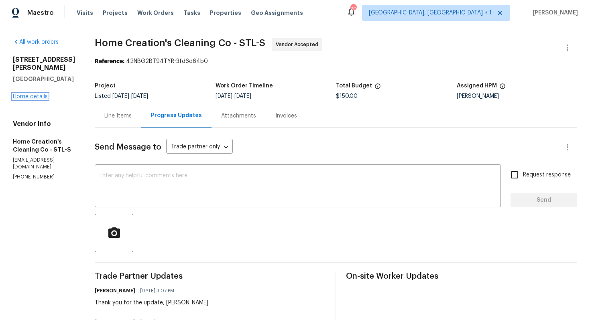
click at [30, 94] on link "Home details" at bounding box center [30, 97] width 35 height 6
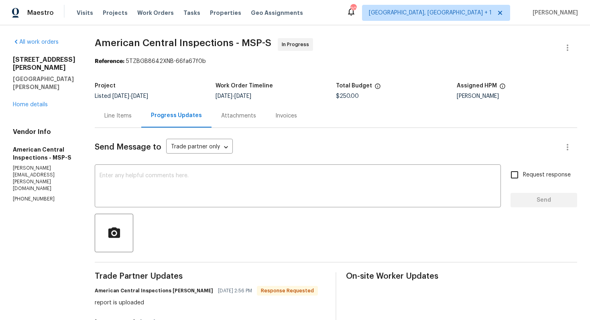
click at [114, 115] on div "Line Items" at bounding box center [117, 116] width 27 height 8
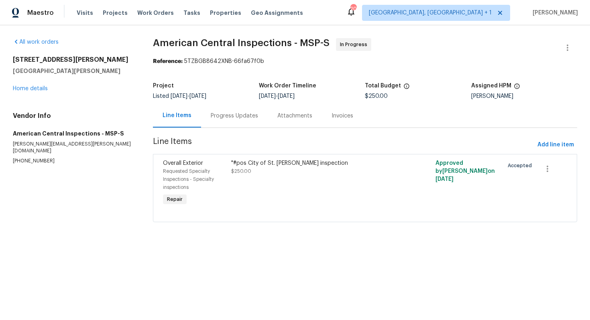
click at [294, 183] on div ""#pos City of St. Paul TISH inspection $250.00" at bounding box center [314, 183] width 170 height 53
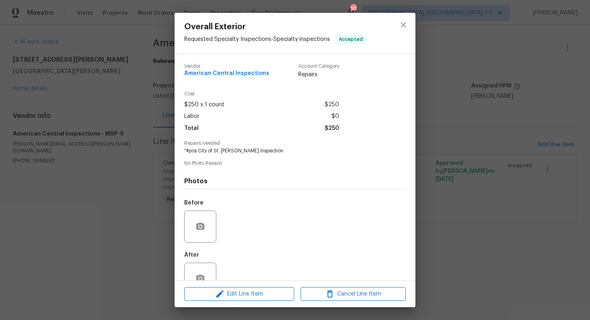
scroll to position [22, 0]
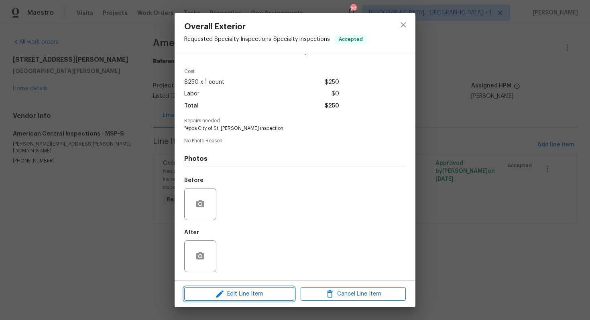
click at [203, 296] on span "Edit Line Item" at bounding box center [238, 294] width 105 height 10
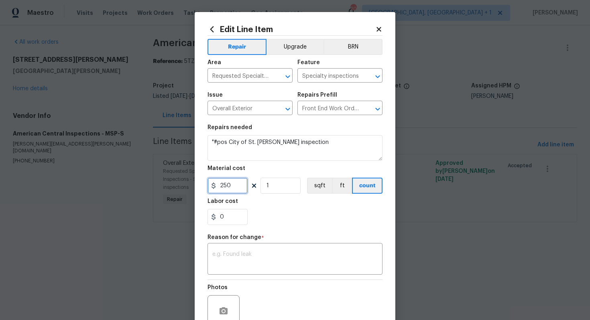
click at [223, 185] on input "250" at bounding box center [227, 186] width 40 height 16
type input "350"
click at [252, 255] on textarea at bounding box center [294, 259] width 165 height 17
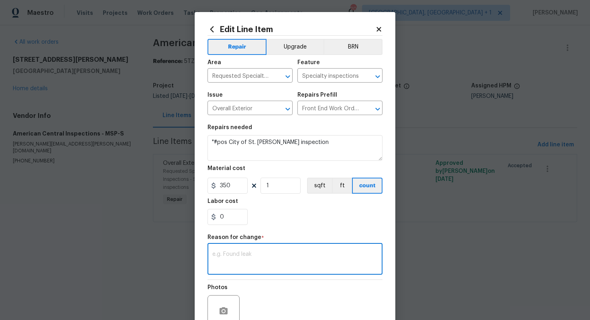
paste textarea "(AM) Updated per vendor’s final cost."
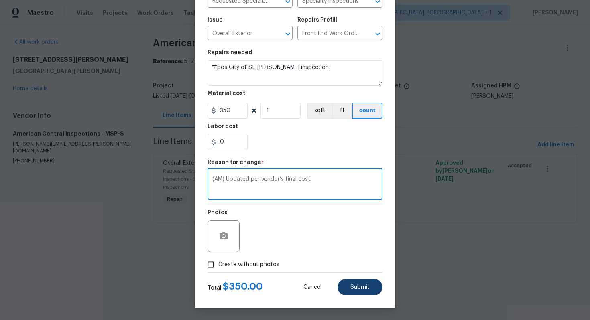
type textarea "(AM) Updated per vendor’s final cost."
click at [363, 286] on span "Submit" at bounding box center [359, 287] width 19 height 6
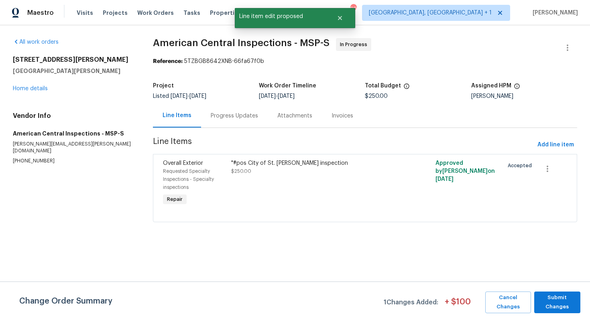
scroll to position [0, 0]
click at [545, 296] on span "Submit Changes" at bounding box center [557, 302] width 38 height 18
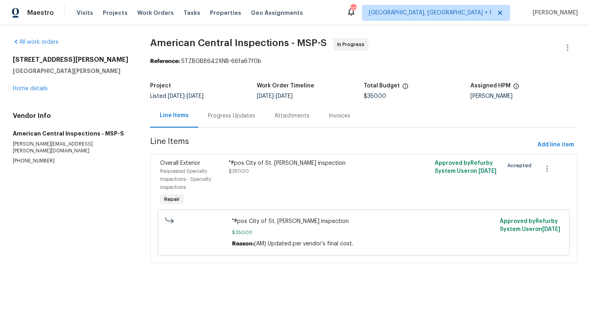
click at [230, 117] on div "Progress Updates" at bounding box center [231, 116] width 47 height 8
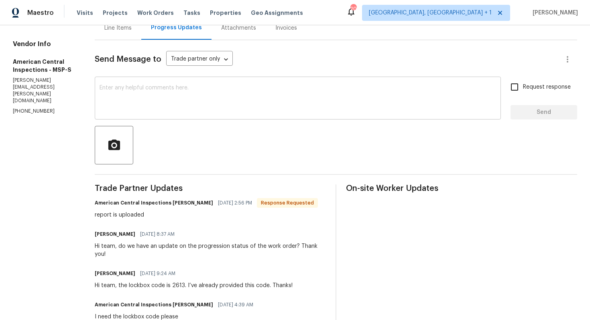
scroll to position [78, 0]
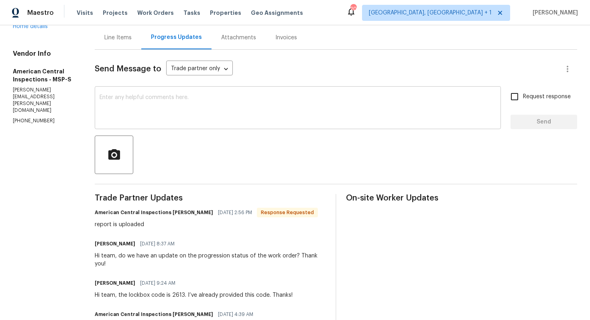
click at [177, 107] on textarea at bounding box center [297, 109] width 396 height 28
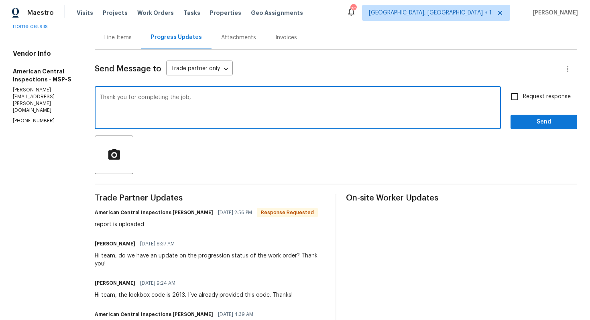
click at [99, 97] on textarea "Thank you for completing the job," at bounding box center [297, 109] width 396 height 28
click at [233, 107] on textarea "Hi team, thank you for completing the job," at bounding box center [297, 109] width 396 height 28
type textarea "Hi team, thank you for completing the job. Cost has been updated. Kindly move t…"
click at [516, 92] on input "Request response" at bounding box center [514, 96] width 17 height 17
checkbox input "true"
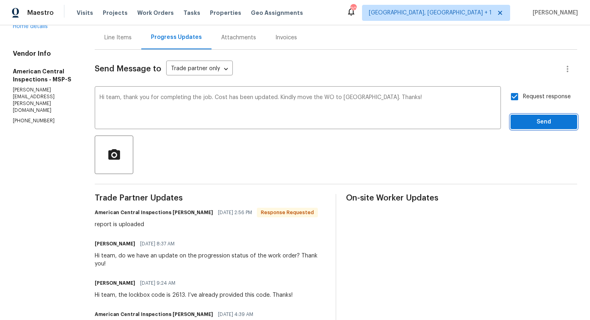
click at [534, 124] on span "Send" at bounding box center [544, 122] width 54 height 10
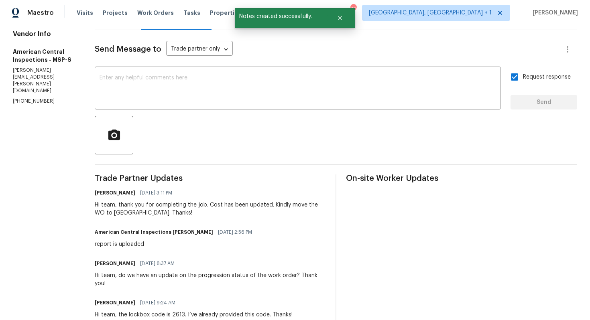
scroll to position [98, 0]
click at [104, 247] on div "report is uploaded" at bounding box center [176, 244] width 162 height 8
copy div "report is uploaded"
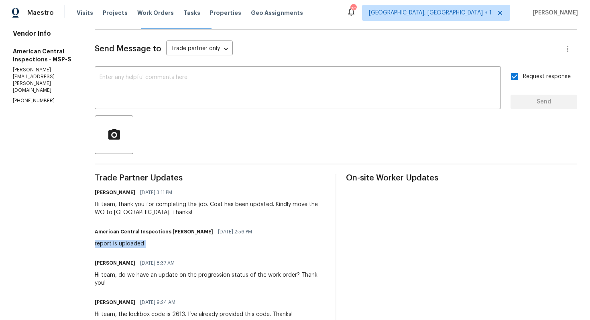
click at [174, 120] on div at bounding box center [336, 134] width 482 height 38
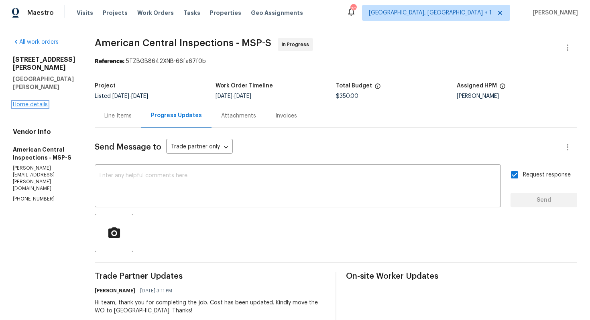
click at [44, 102] on link "Home details" at bounding box center [30, 105] width 35 height 6
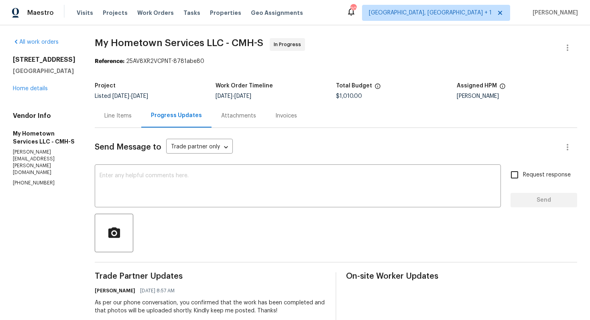
click at [116, 122] on div "Line Items" at bounding box center [118, 116] width 47 height 24
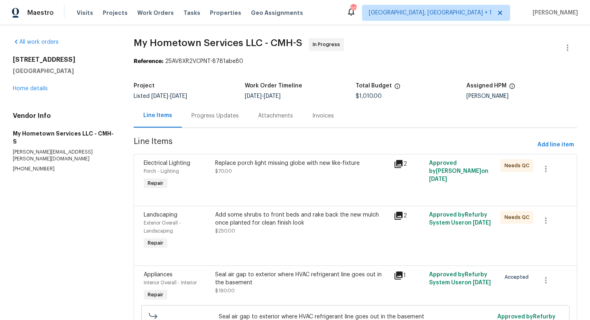
click at [219, 120] on div "Progress Updates" at bounding box center [215, 116] width 67 height 24
